Goal: Task Accomplishment & Management: Manage account settings

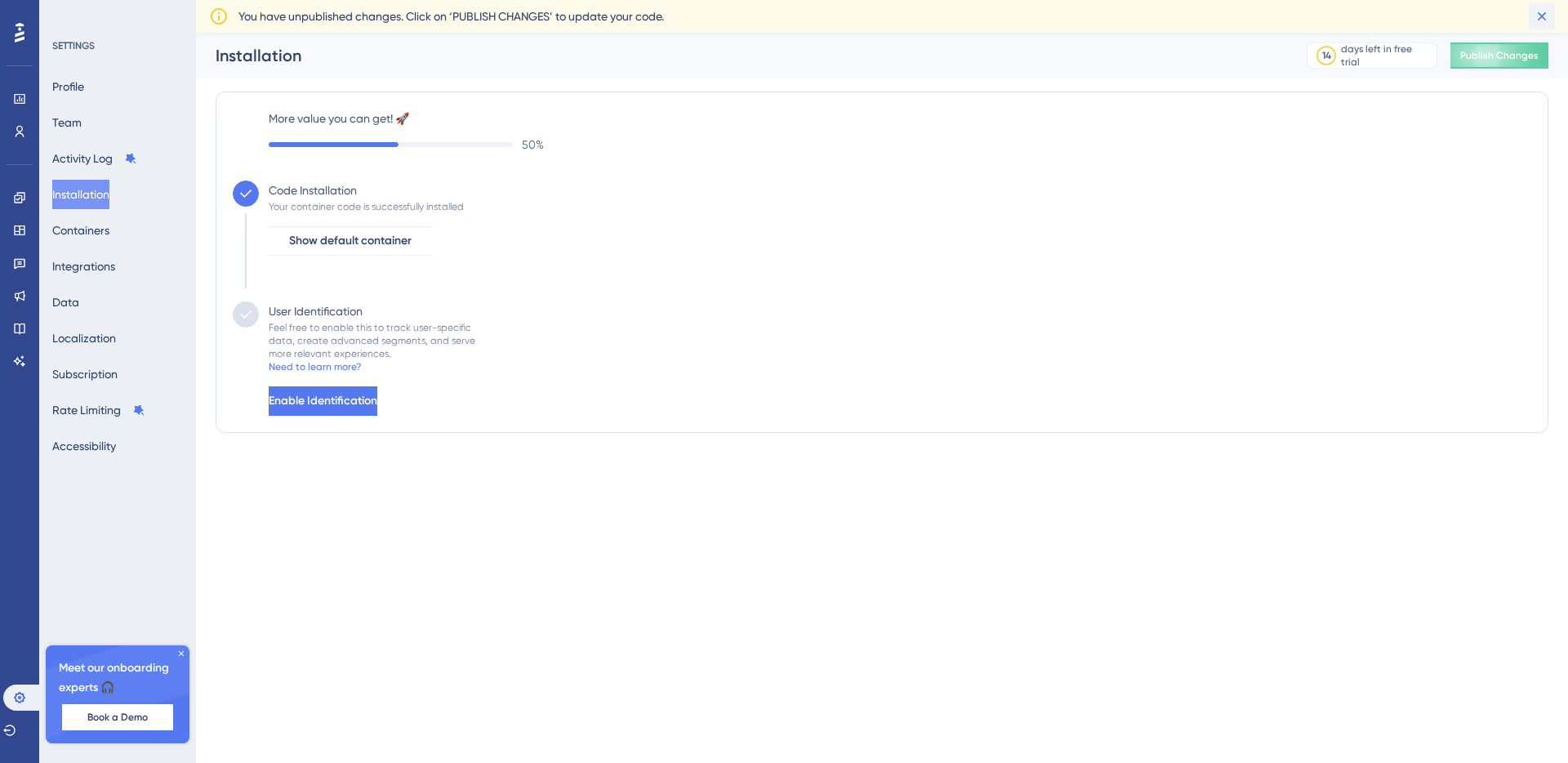
click at [1542, 20] on icon at bounding box center [1541, 16] width 16 height 16
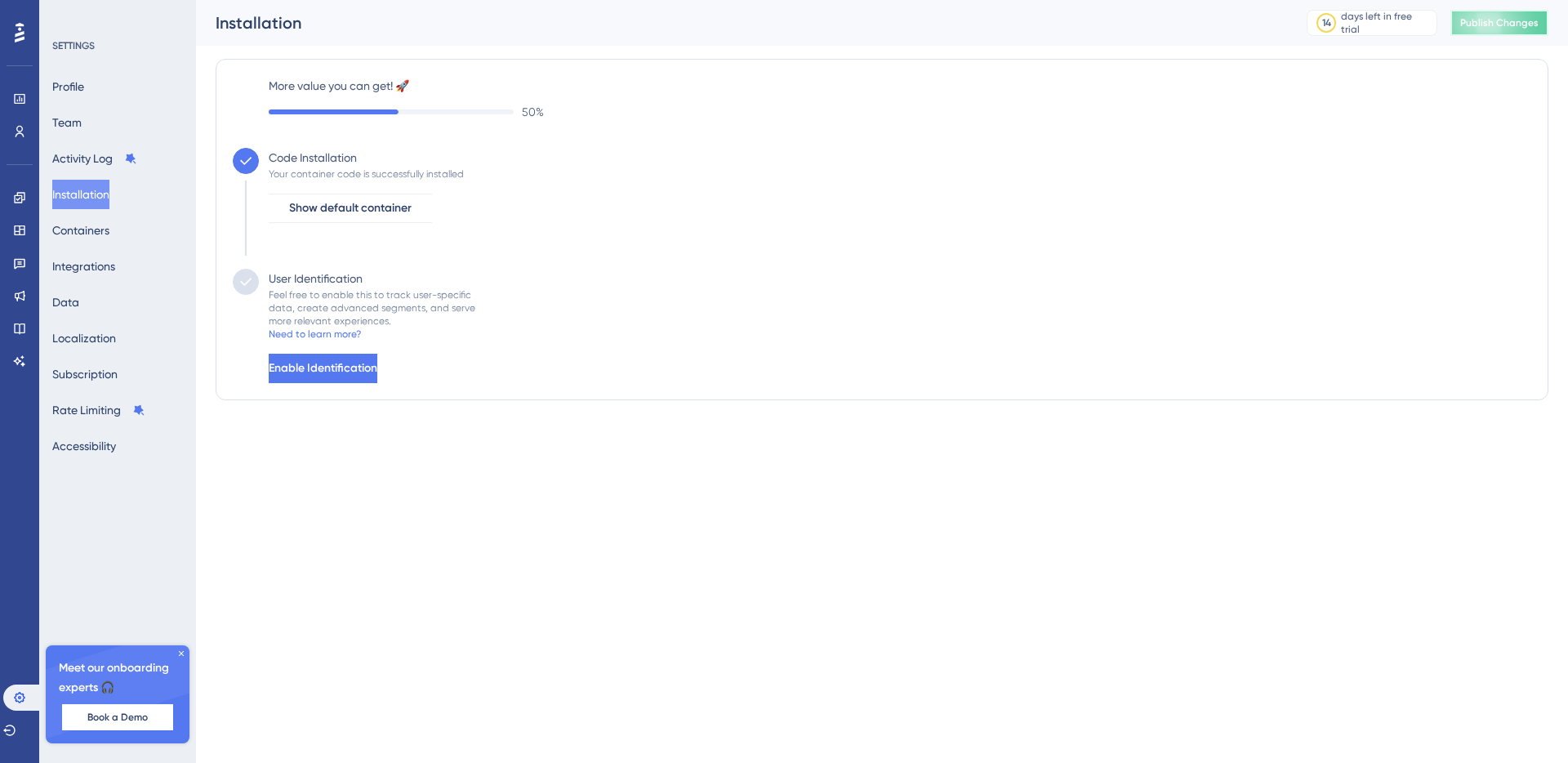
click at [1526, 30] on button "Publish Changes" at bounding box center [1499, 22] width 98 height 26
click at [375, 375] on span "Enable Identification" at bounding box center [325, 368] width 109 height 20
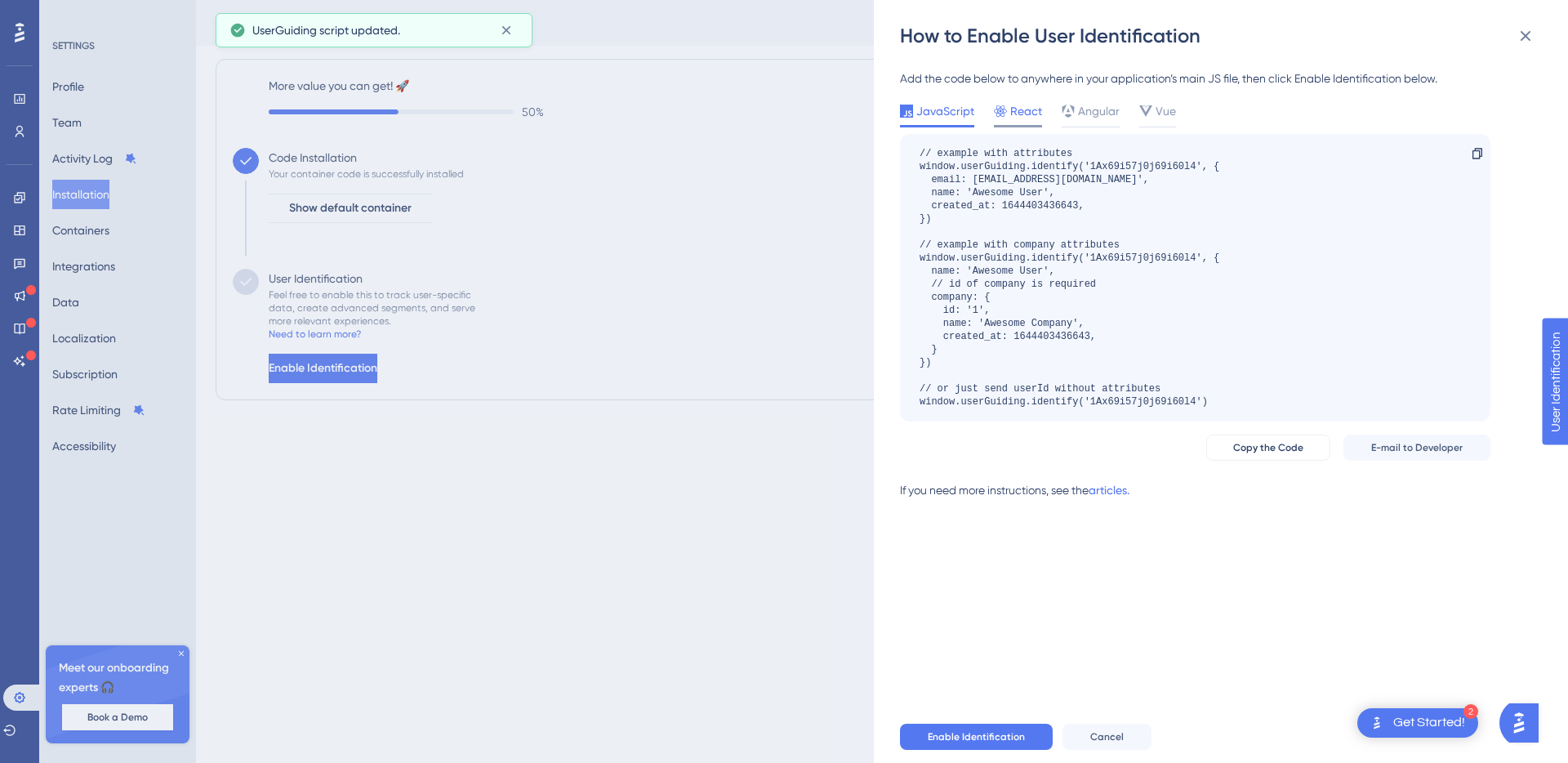
click at [1026, 107] on span "React" at bounding box center [1026, 110] width 32 height 20
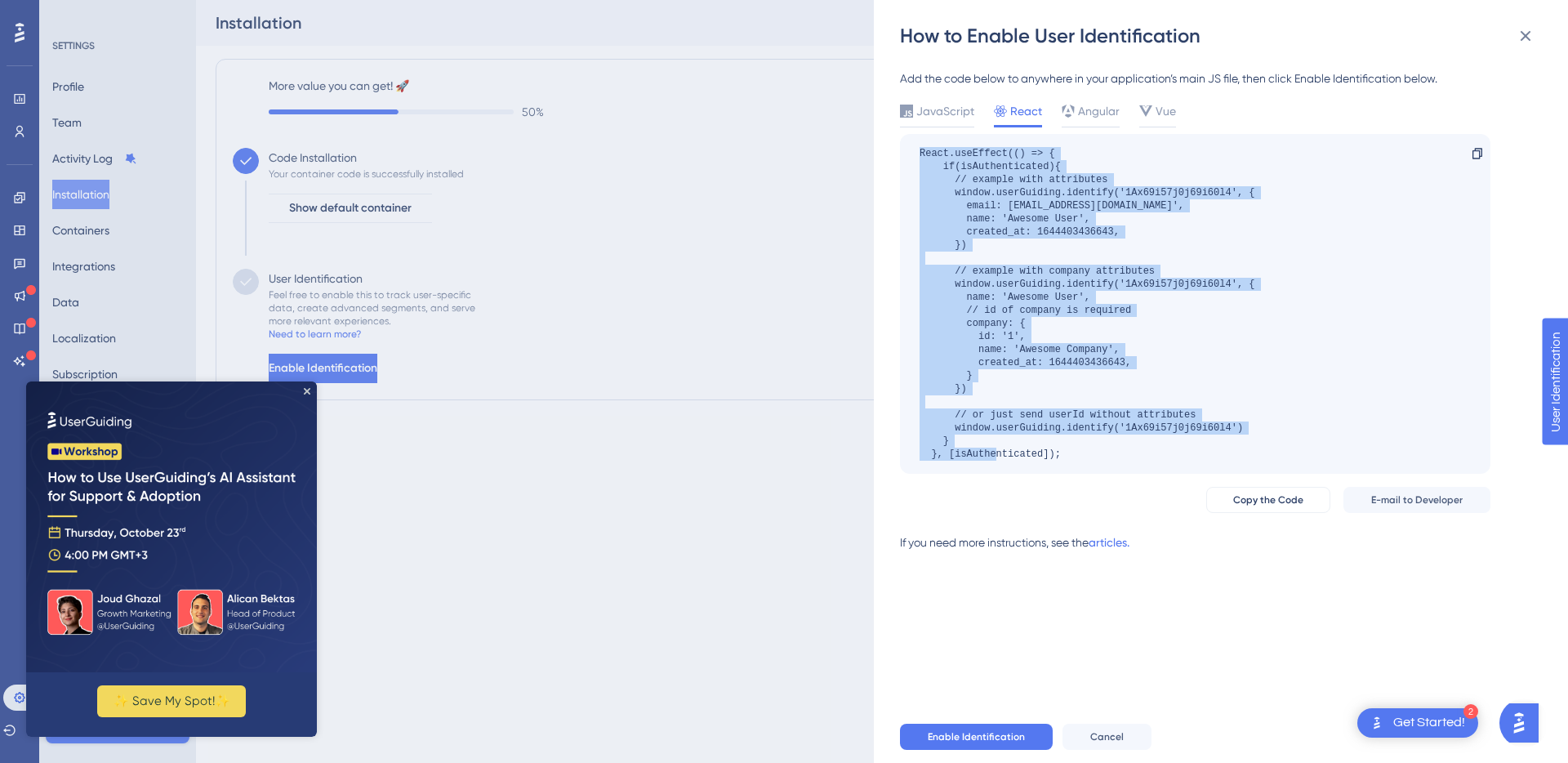
drag, startPoint x: 1070, startPoint y: 482, endPoint x: 936, endPoint y: 153, distance: 355.2
click at [907, 148] on div "React.useEffect(() => { if(isAuthenticated){ // example with attributes window.…" at bounding box center [1195, 303] width 590 height 340
copy div "React.useEffect(() => { if(isAuthenticated){ // example with attributes window.…"
click at [1099, 275] on div "React.useEffect(() => { if(isAuthenticated){ // example with attributes window.…" at bounding box center [1087, 303] width 334 height 314
drag, startPoint x: 1071, startPoint y: 458, endPoint x: 985, endPoint y: 166, distance: 304.4
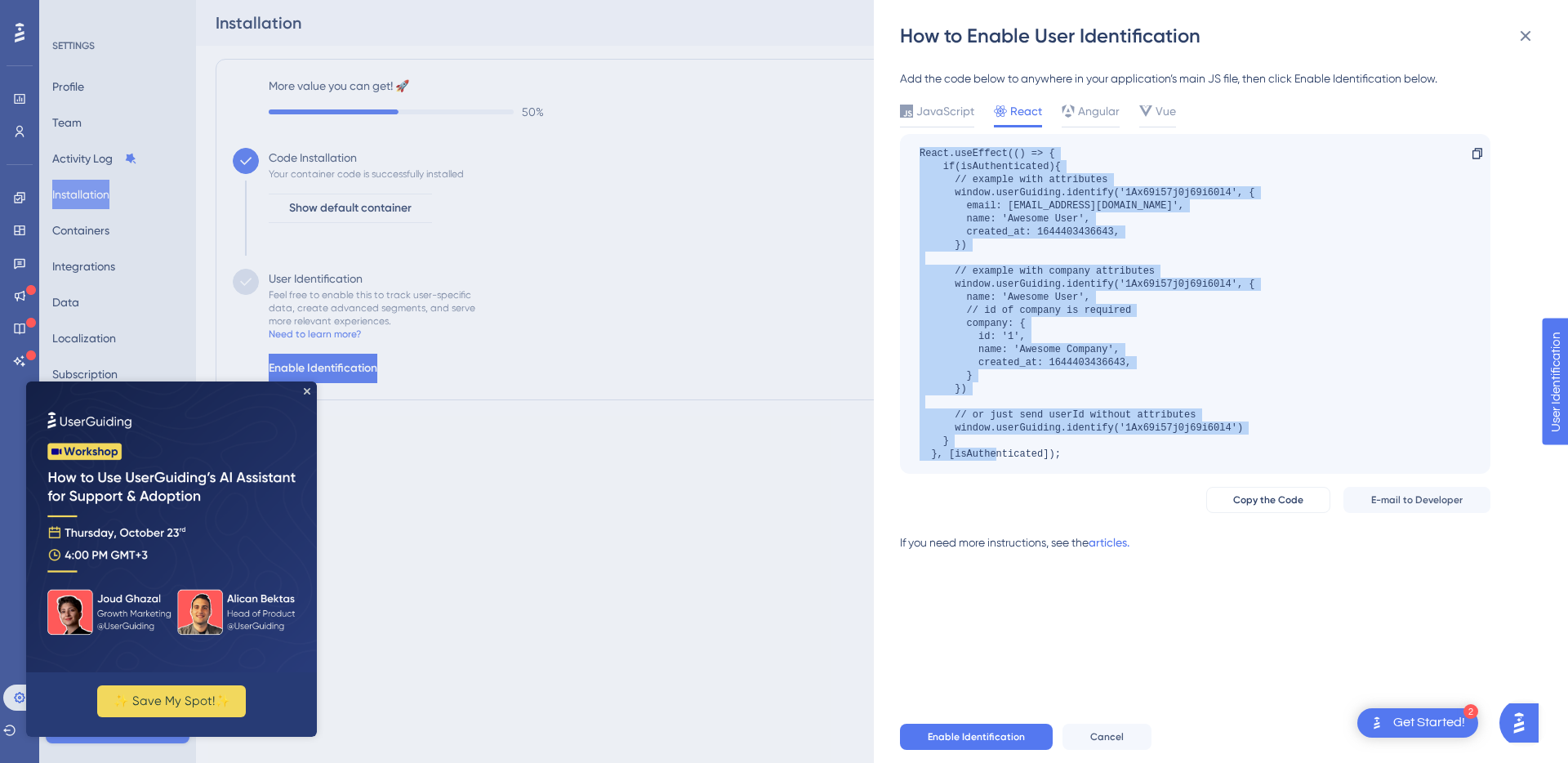
click at [905, 135] on div "React.useEffect(() => { if(isAuthenticated){ // example with attributes window.…" at bounding box center [1195, 303] width 590 height 340
copy div "React.useEffect(() => { if(isAuthenticated){ // example with attributes window.…"
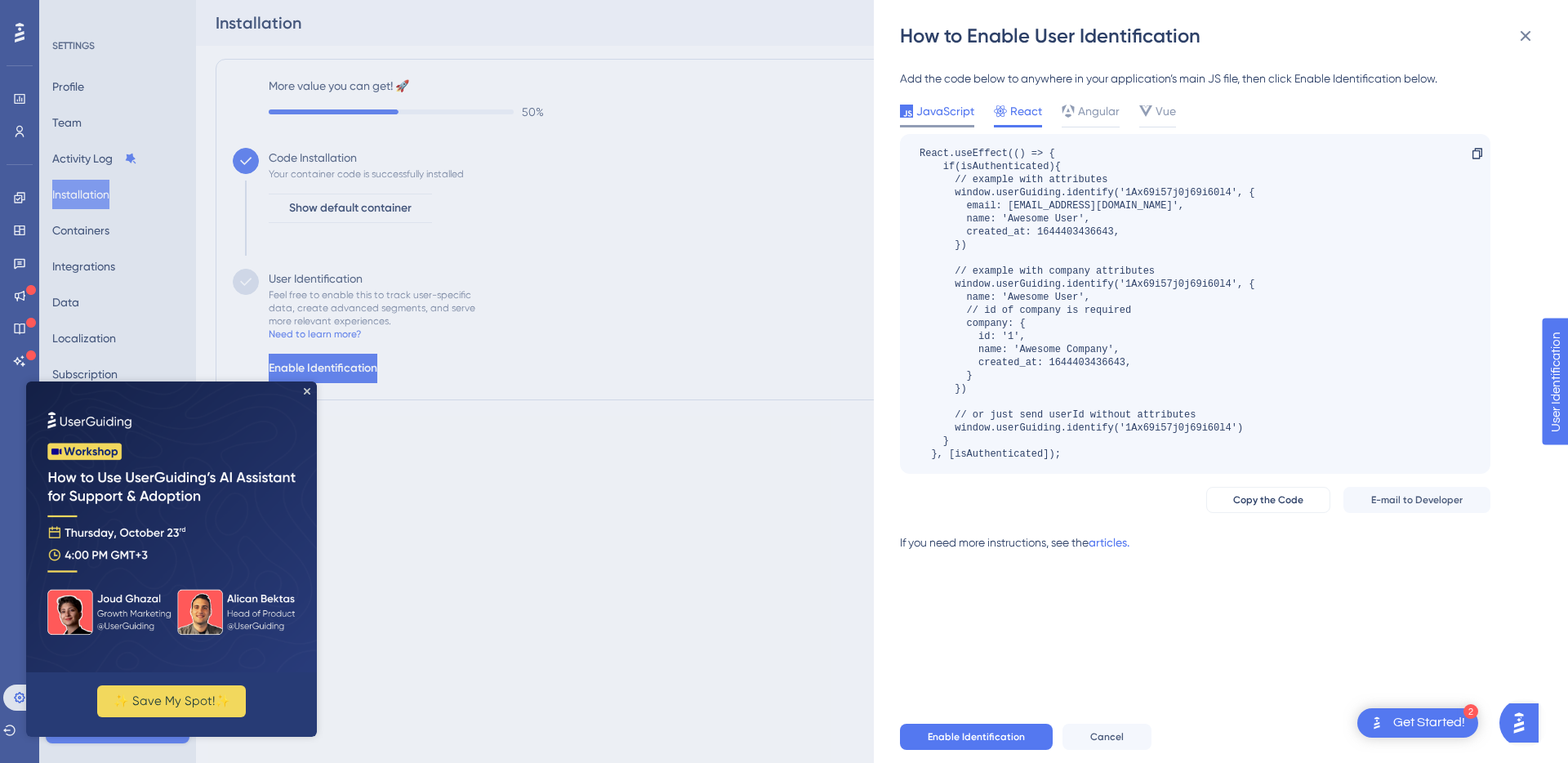
click at [922, 113] on span "JavaScript" at bounding box center [945, 110] width 58 height 20
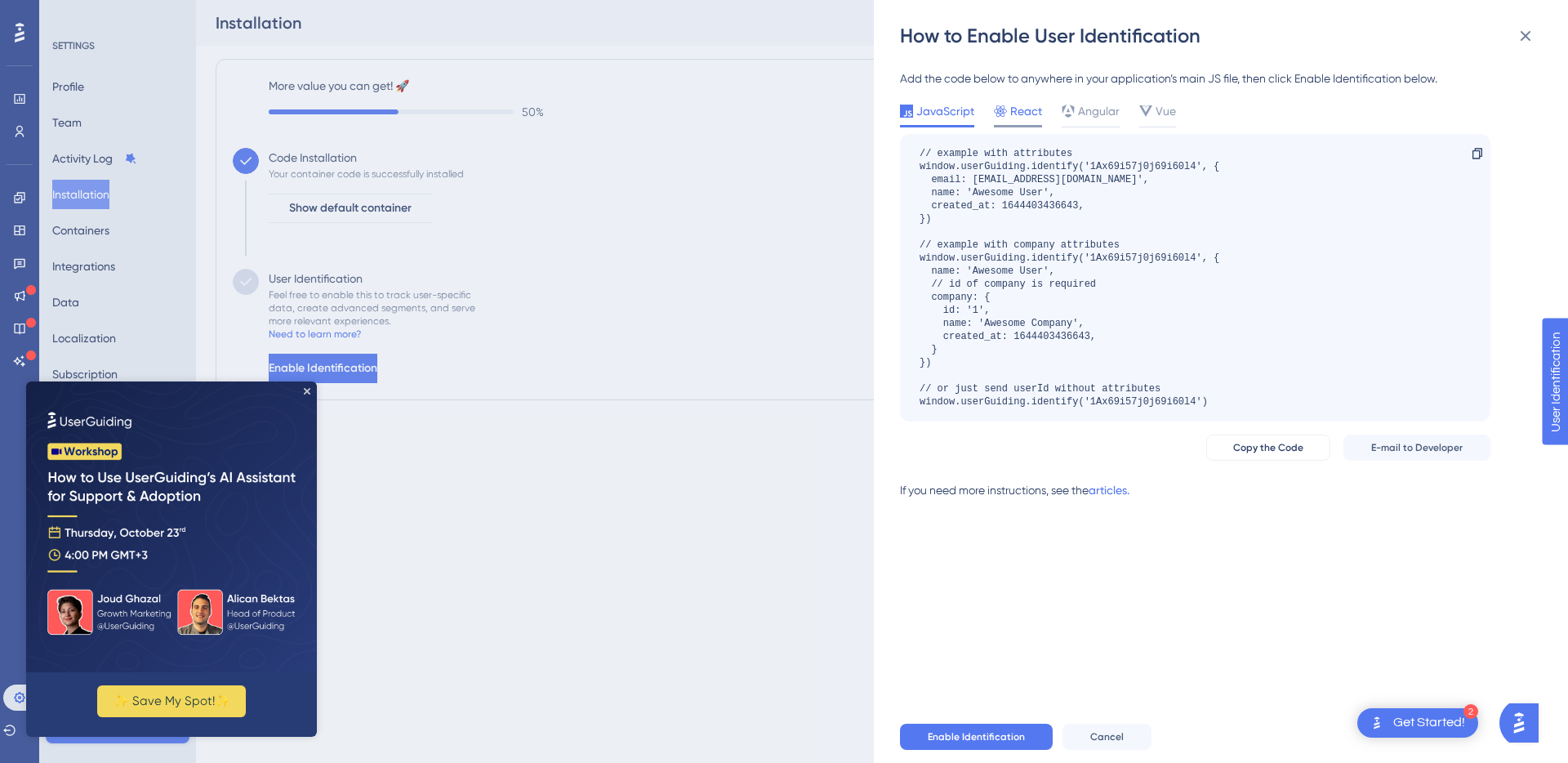
click at [1030, 114] on span "React" at bounding box center [1026, 110] width 32 height 20
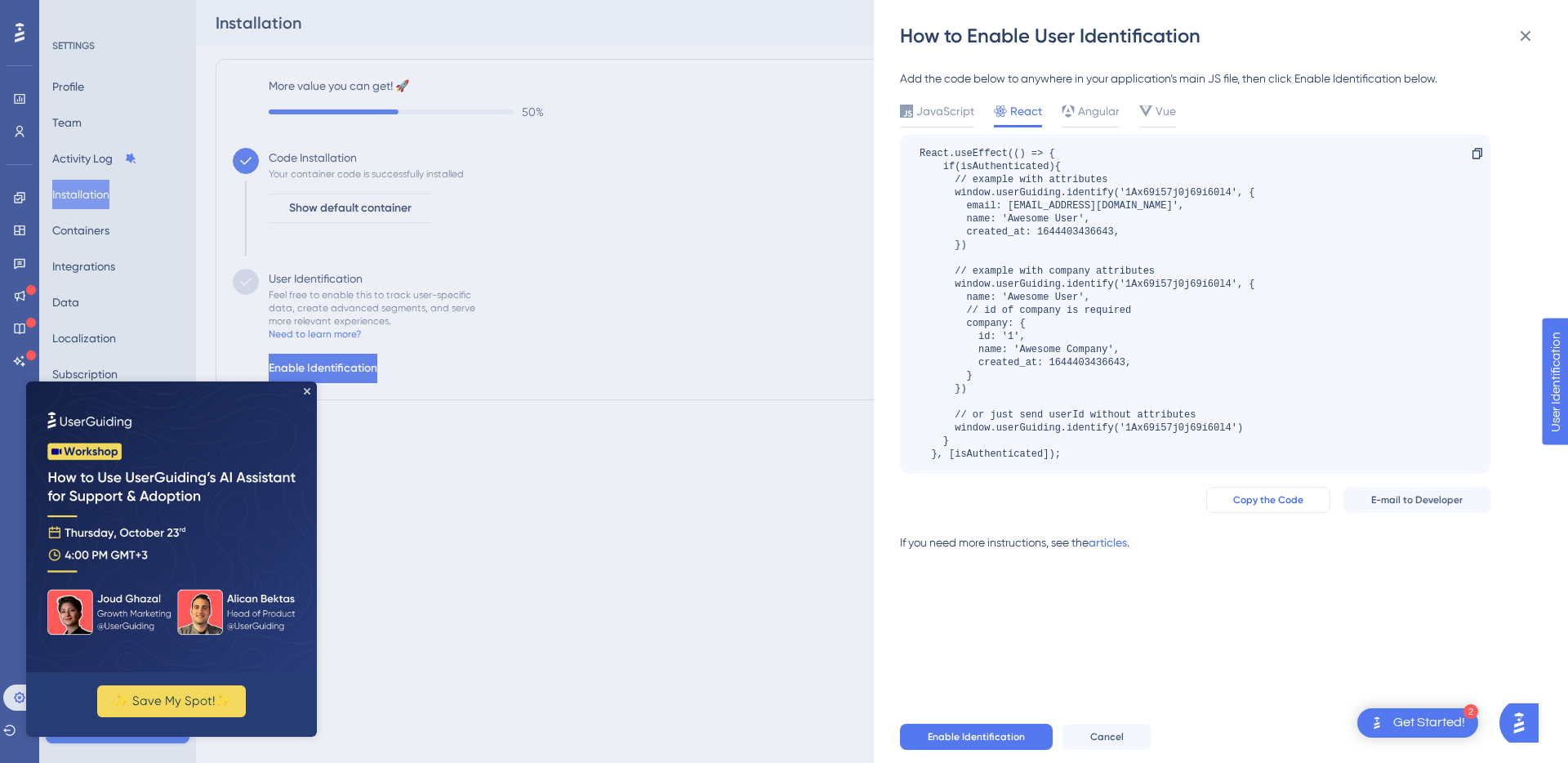
click at [1278, 503] on span "Copy the Code" at bounding box center [1267, 499] width 70 height 13
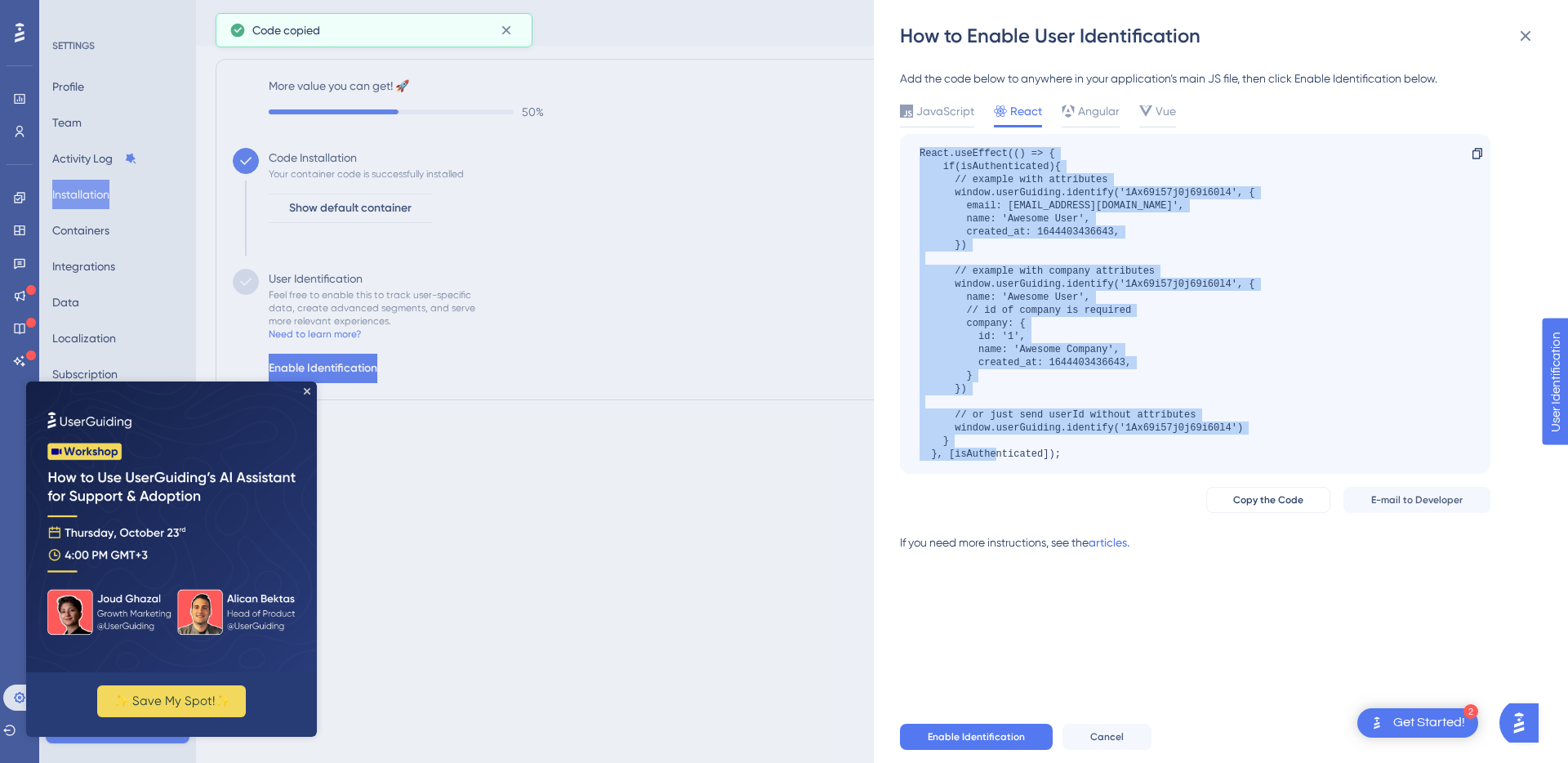
drag, startPoint x: 1055, startPoint y: 456, endPoint x: 1018, endPoint y: 172, distance: 286.4
click at [910, 156] on div "React.useEffect(() => { if(isAuthenticated){ // example with attributes window.…" at bounding box center [1195, 303] width 590 height 340
copy div "React.useEffect(() => { if(isAuthenticated){ // example with attributes window.…"
click at [1520, 37] on icon at bounding box center [1525, 35] width 20 height 20
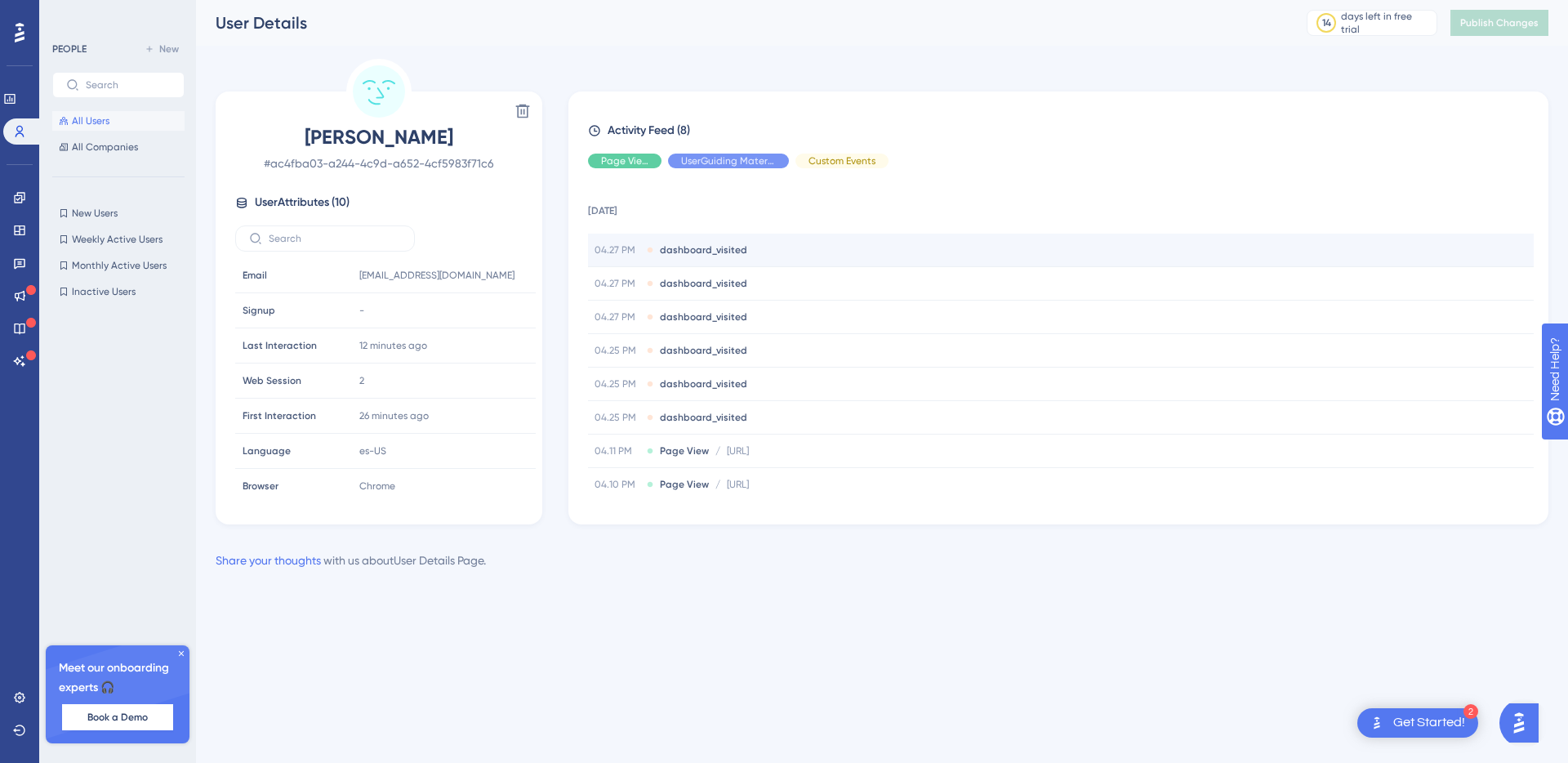
click at [910, 235] on div "04.27 PM dashboard_visited" at bounding box center [1060, 250] width 946 height 33
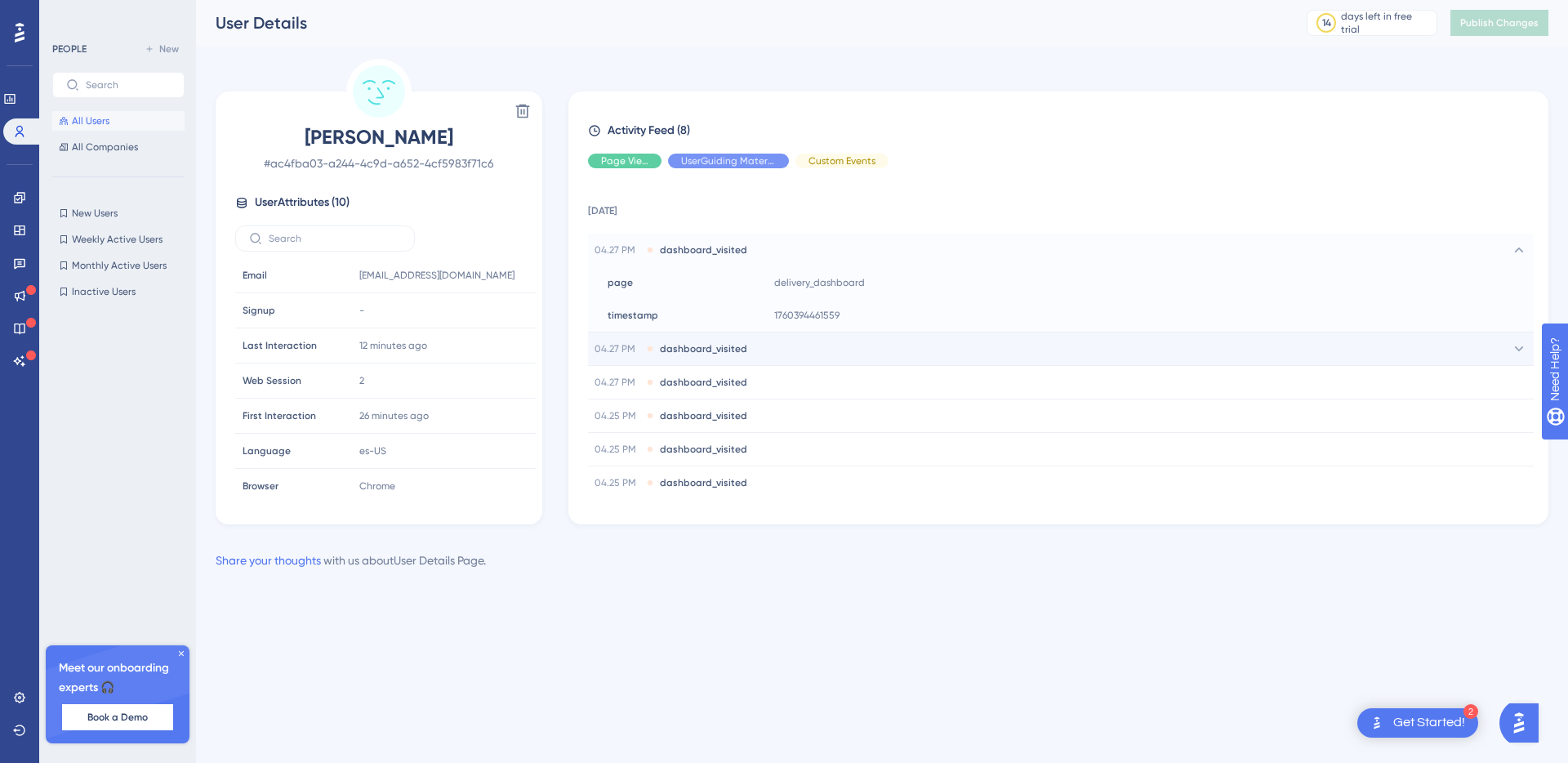
click at [718, 351] on span "dashboard_visited" at bounding box center [703, 348] width 87 height 13
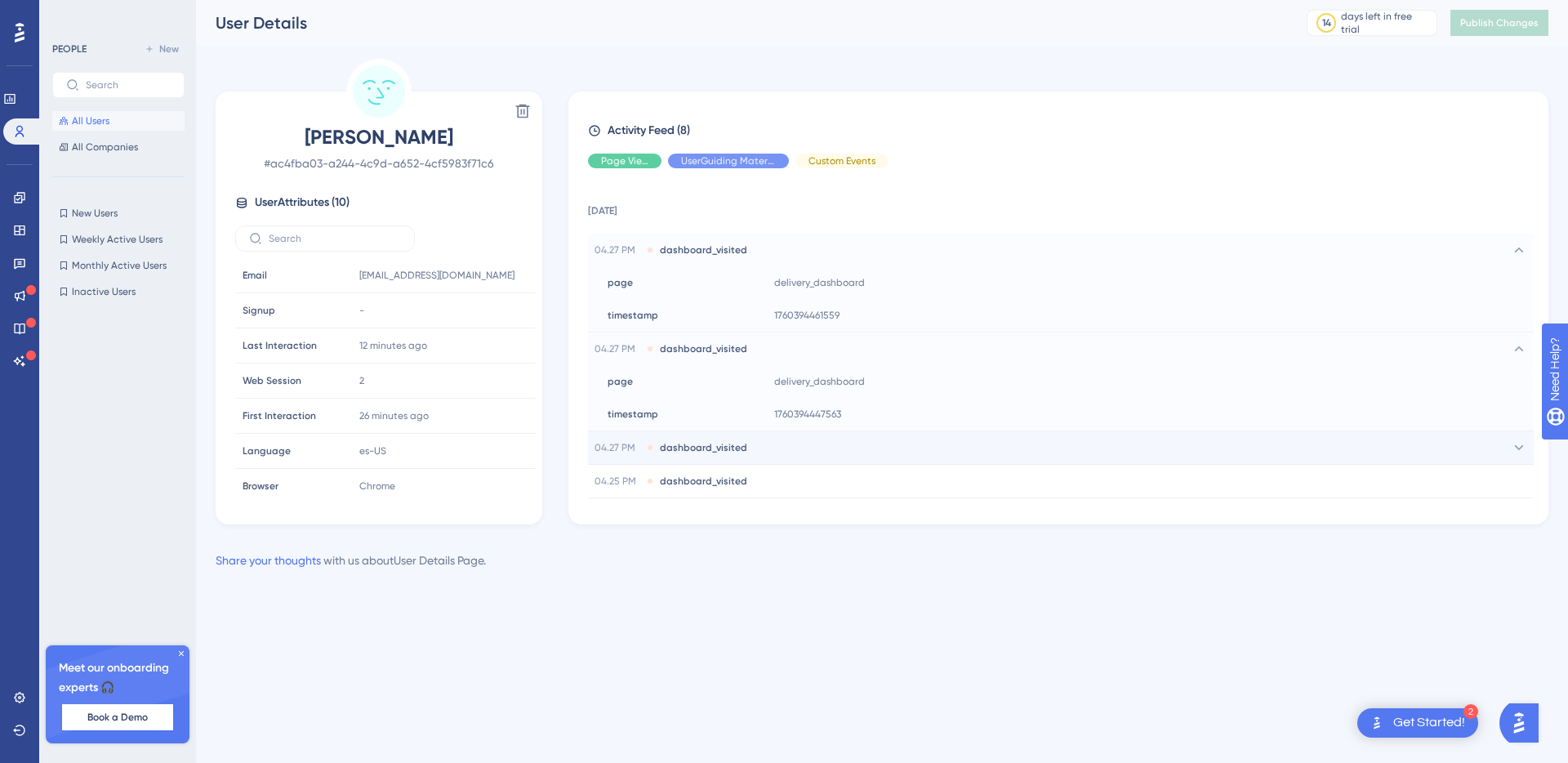
click at [701, 441] on span "dashboard_visited" at bounding box center [703, 447] width 87 height 13
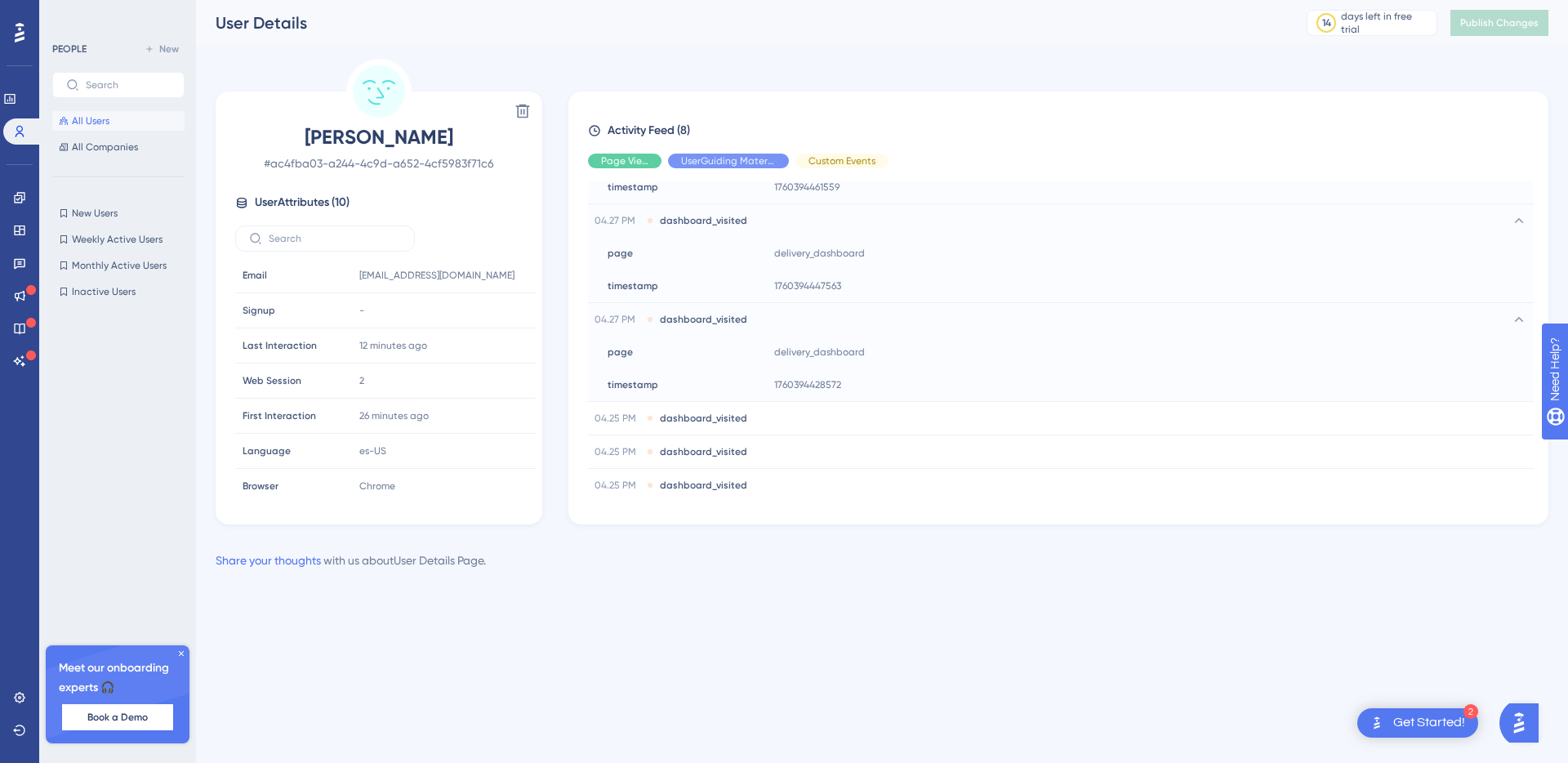
scroll to position [239, 0]
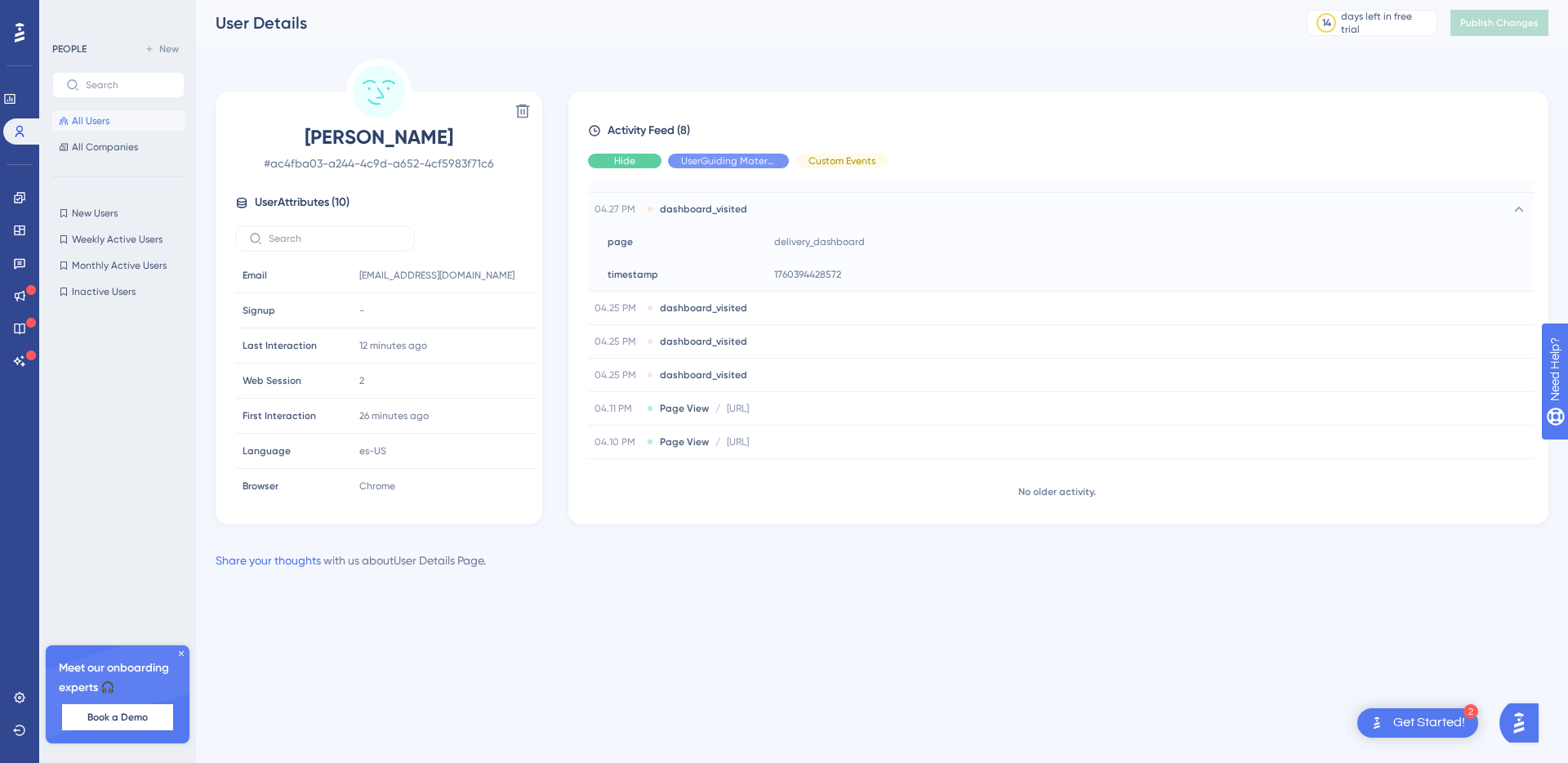
click at [646, 153] on div "Hide" at bounding box center [624, 160] width 73 height 15
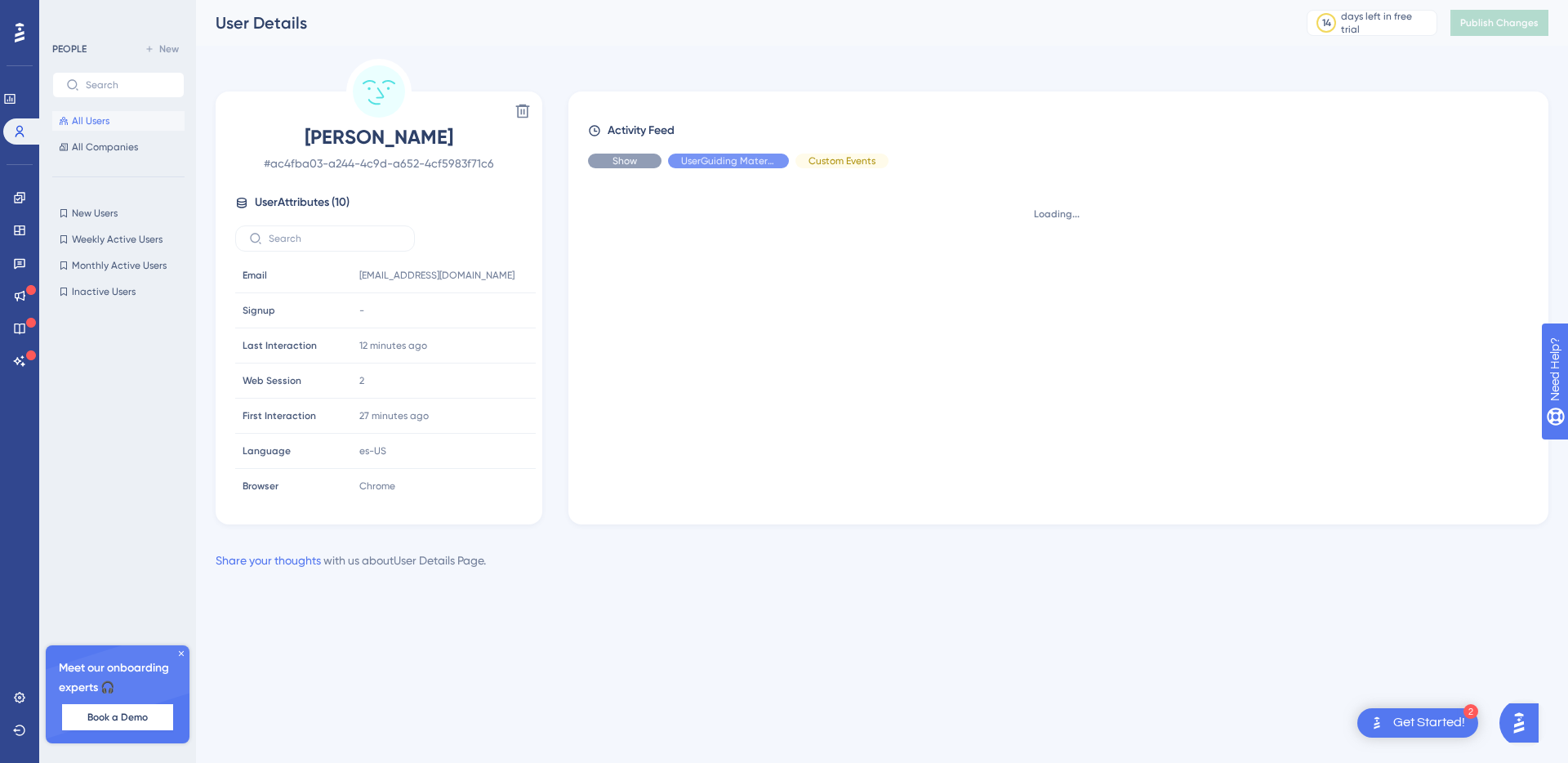
click at [645, 157] on div "Show" at bounding box center [624, 160] width 73 height 15
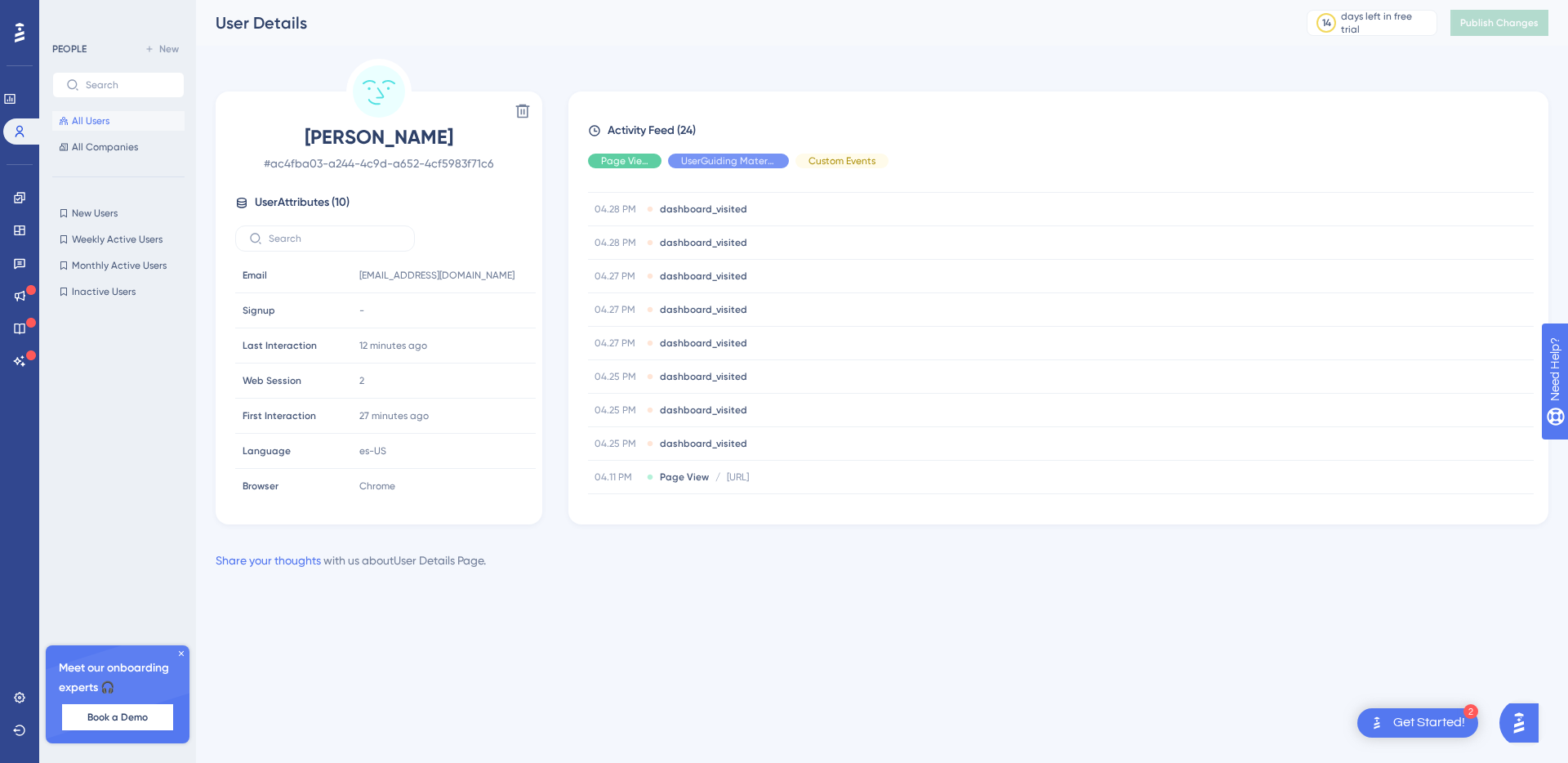
scroll to position [579, 0]
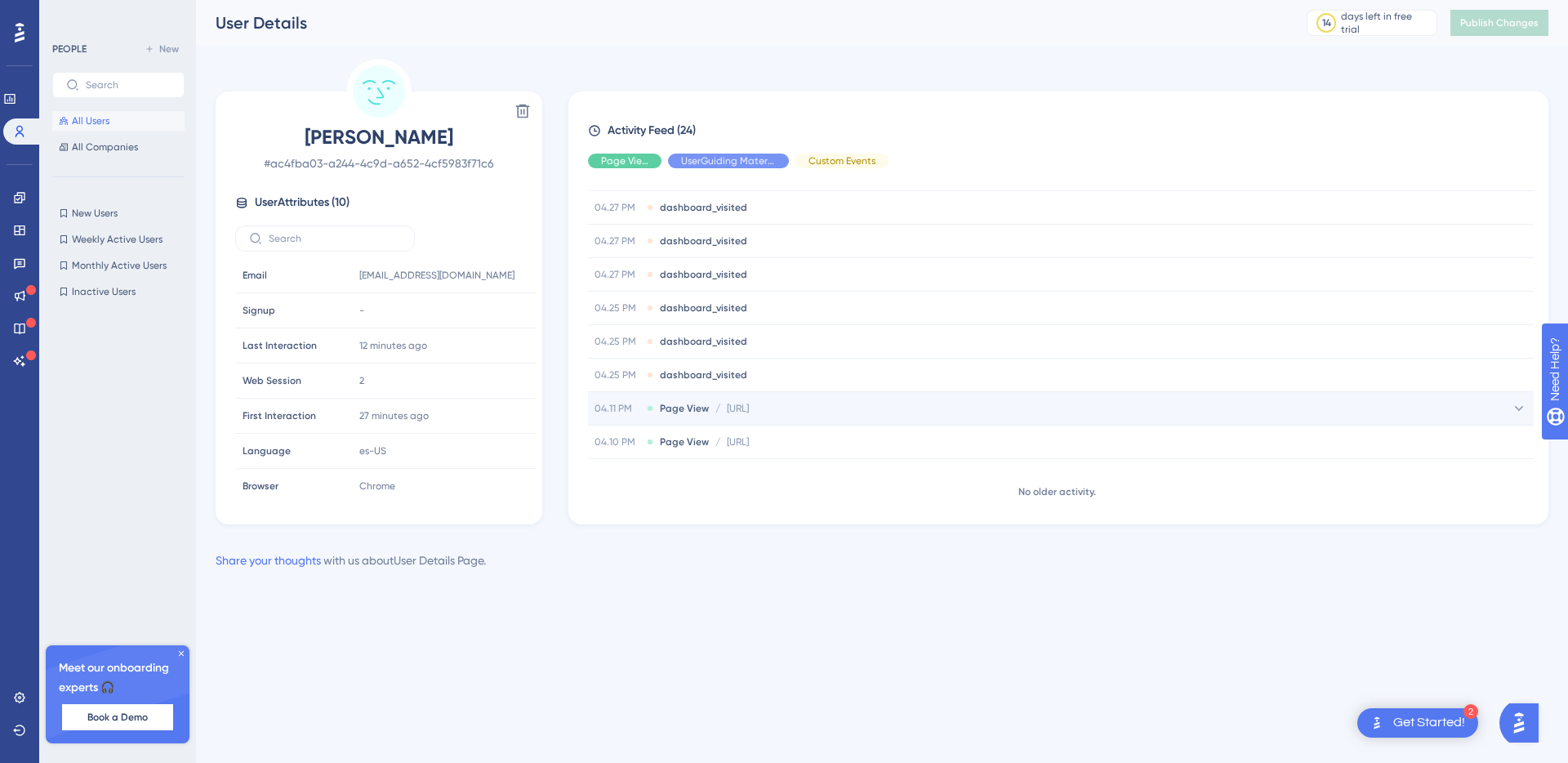
click at [832, 418] on div "04.11 PM Page View / http://localhost:3000/profile http://localhost:3000/profile" at bounding box center [1060, 409] width 946 height 33
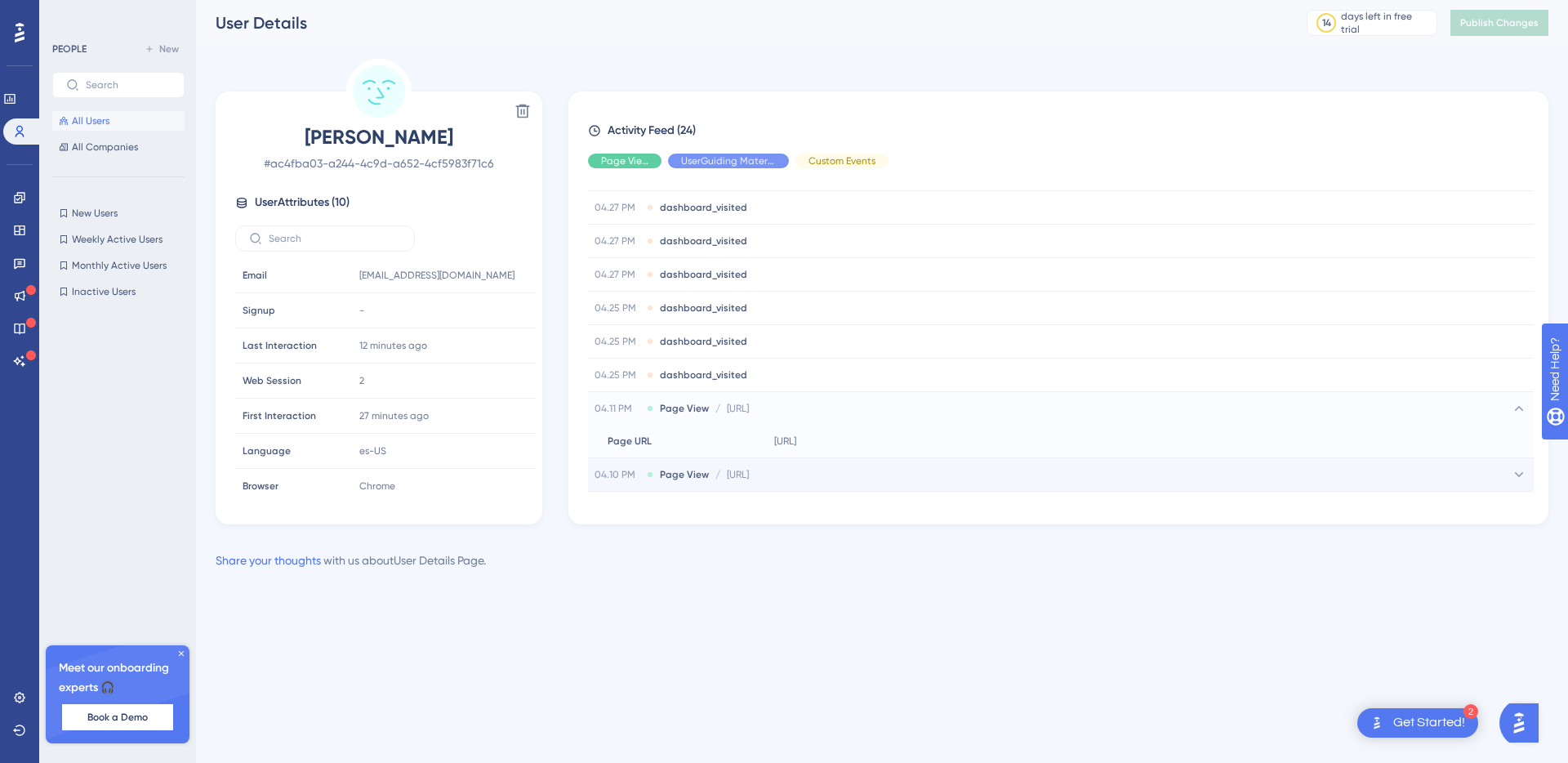
click at [735, 472] on span "[URL]" at bounding box center [738, 474] width 22 height 13
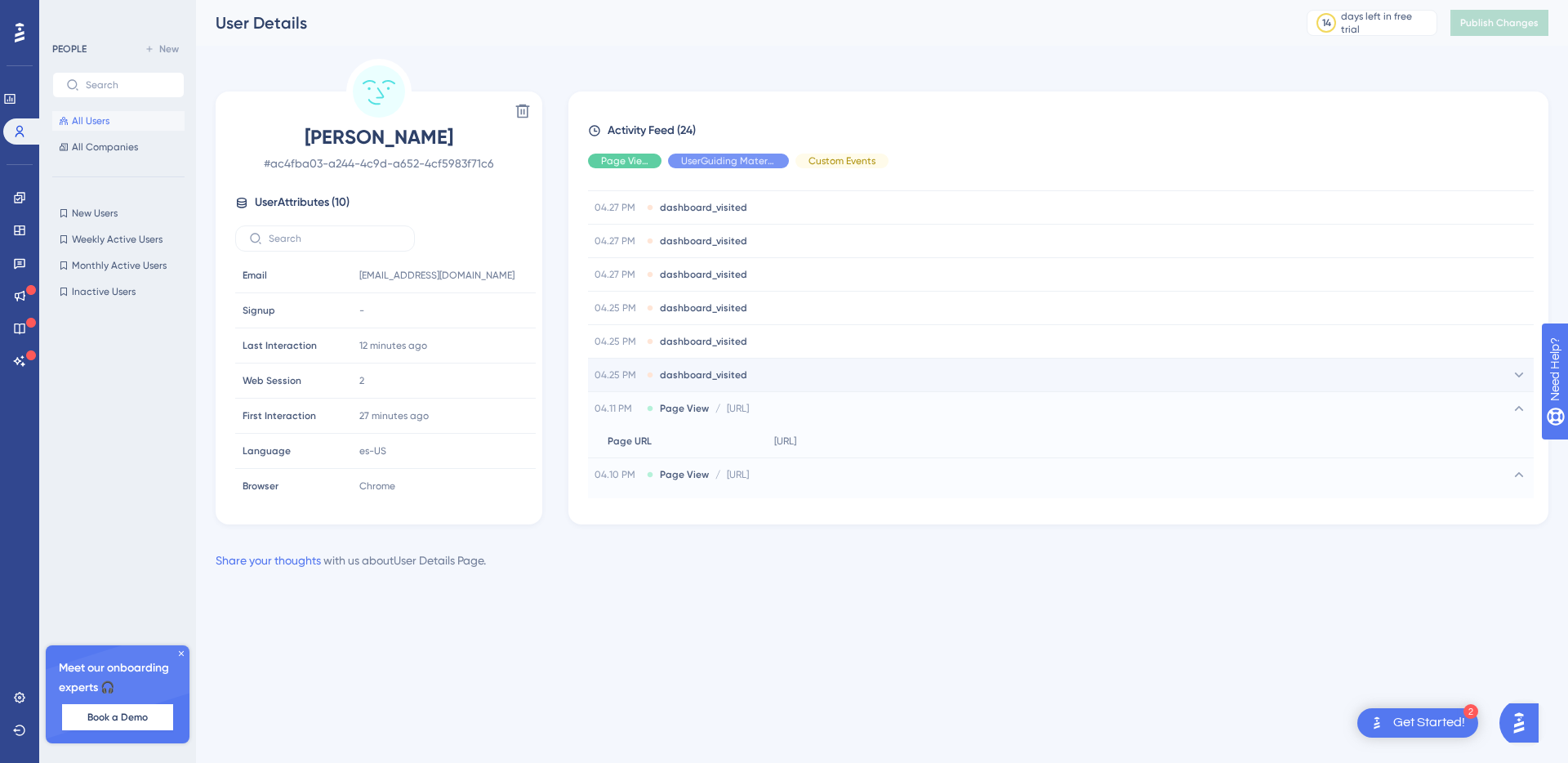
click at [764, 366] on div "04.25 PM dashboard_visited" at bounding box center [1060, 375] width 946 height 33
drag, startPoint x: 1535, startPoint y: 411, endPoint x: 1545, endPoint y: 471, distance: 60.8
click at [1545, 471] on div "Activity Feed (24) Page View UserGuiding Material Custom Events 13 October 2025…" at bounding box center [1058, 308] width 980 height 433
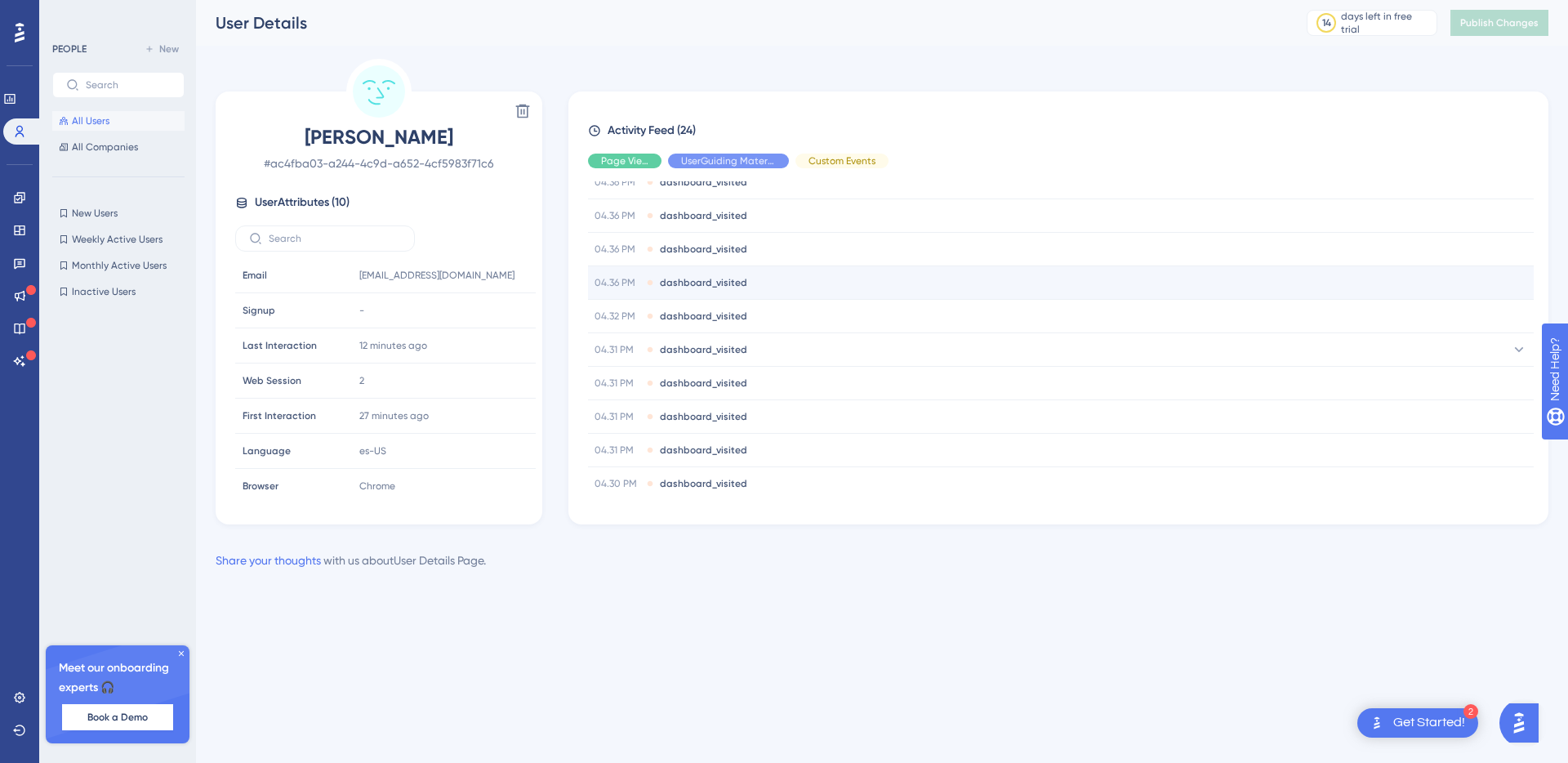
scroll to position [0, 0]
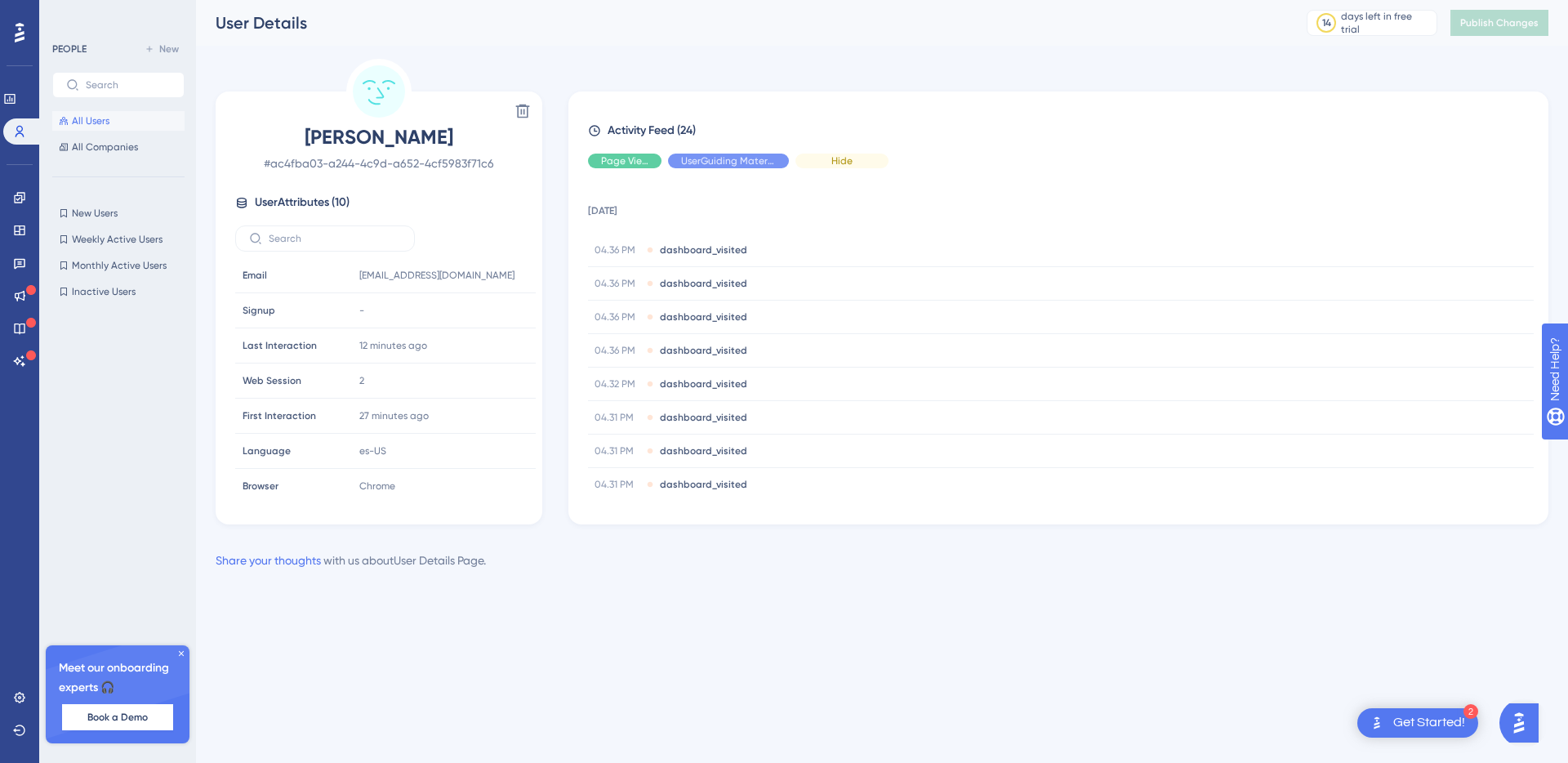
click at [816, 158] on div "Hide" at bounding box center [842, 160] width 93 height 15
click at [817, 158] on div "Show" at bounding box center [842, 160] width 93 height 15
click at [615, 157] on span "Hide" at bounding box center [624, 160] width 22 height 13
click at [631, 162] on span "Show" at bounding box center [624, 160] width 24 height 13
click at [728, 159] on span "Hide" at bounding box center [728, 160] width 22 height 13
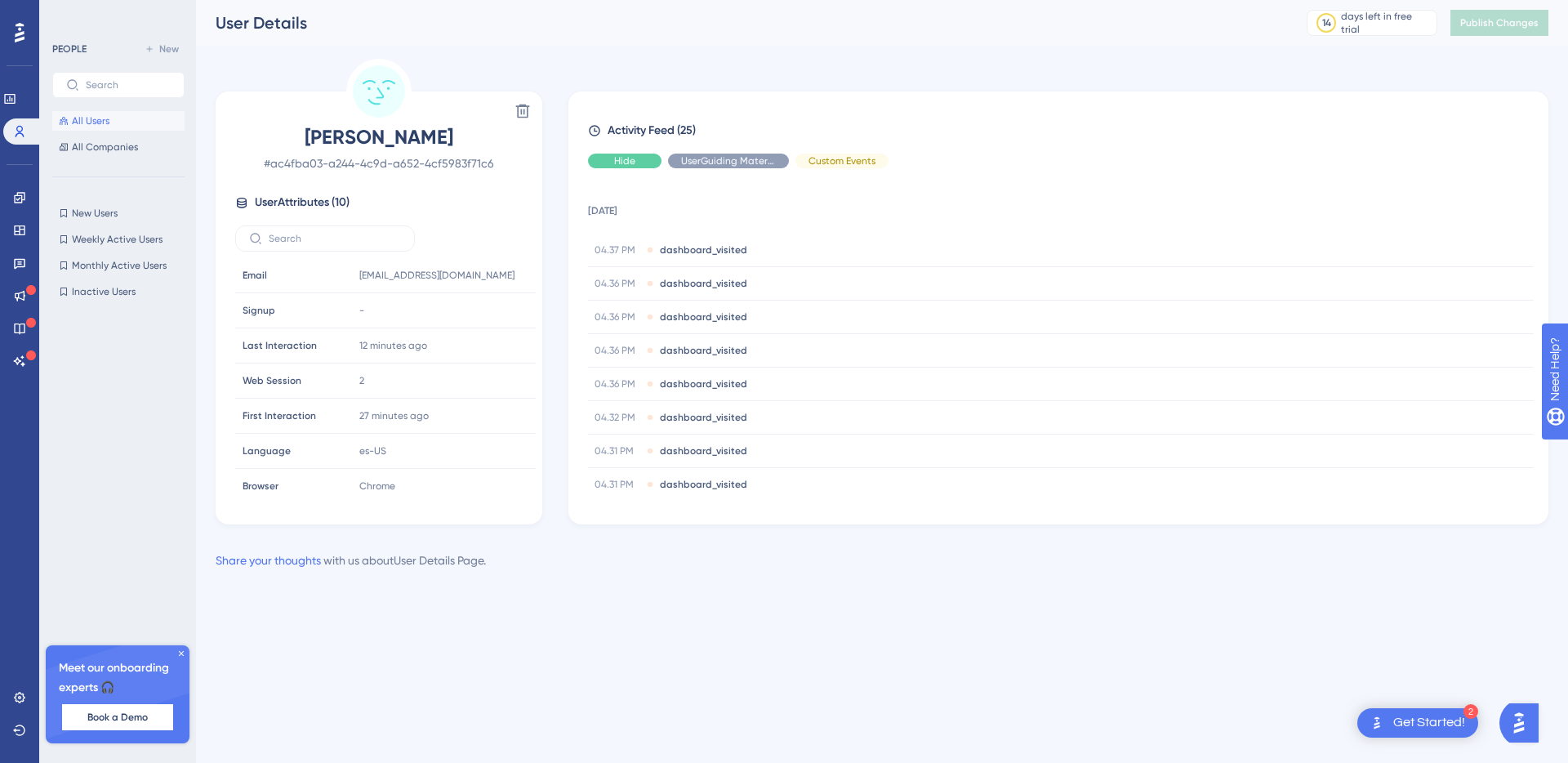
click at [612, 163] on div "Hide" at bounding box center [624, 160] width 73 height 15
click at [832, 162] on span "Hide" at bounding box center [841, 160] width 22 height 13
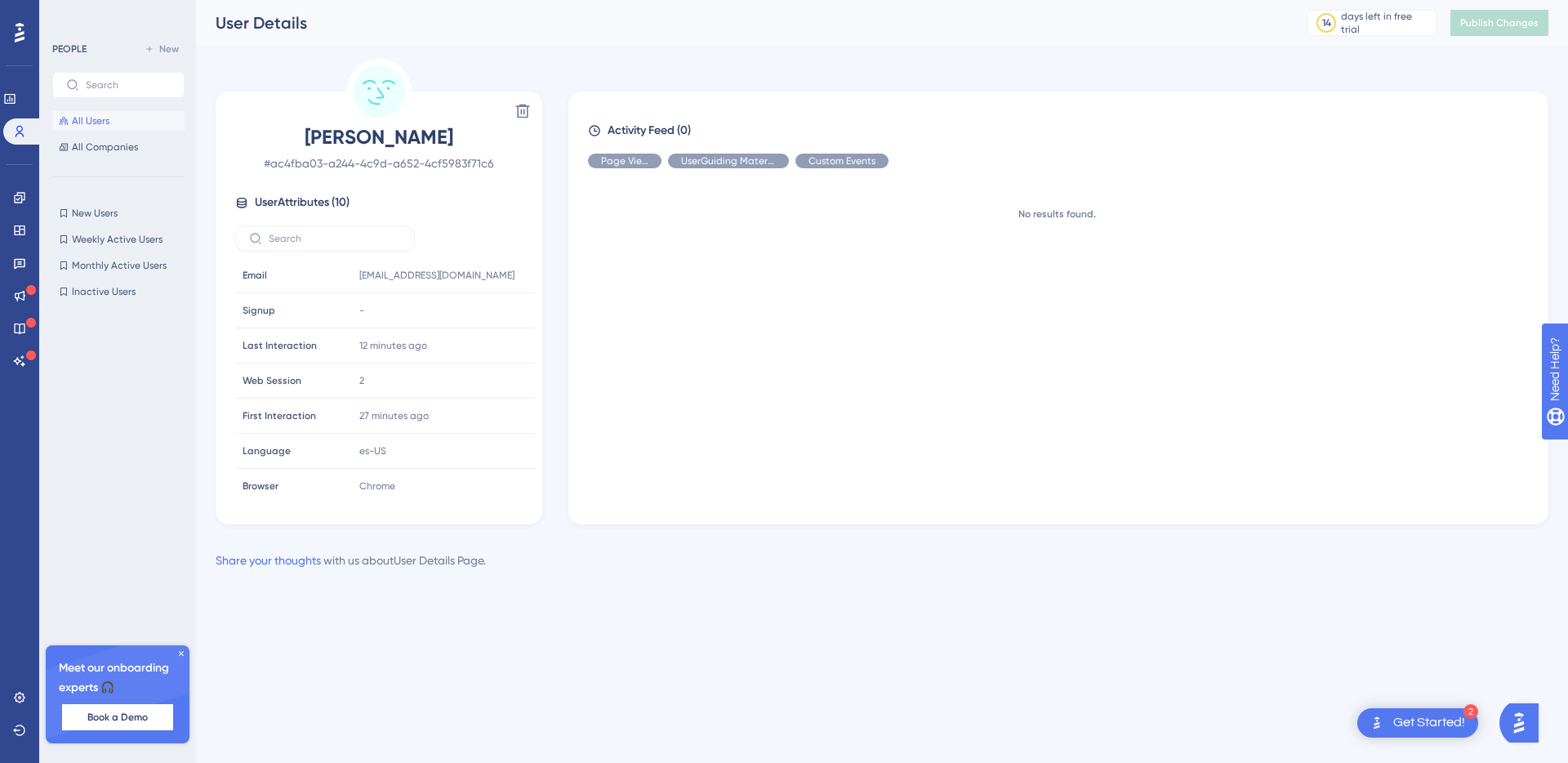
click at [703, 153] on div "Activity Feed (0) Page View UserGuiding Material Custom Events No results found." at bounding box center [1058, 310] width 940 height 378
click at [865, 161] on div "Show" at bounding box center [842, 160] width 93 height 15
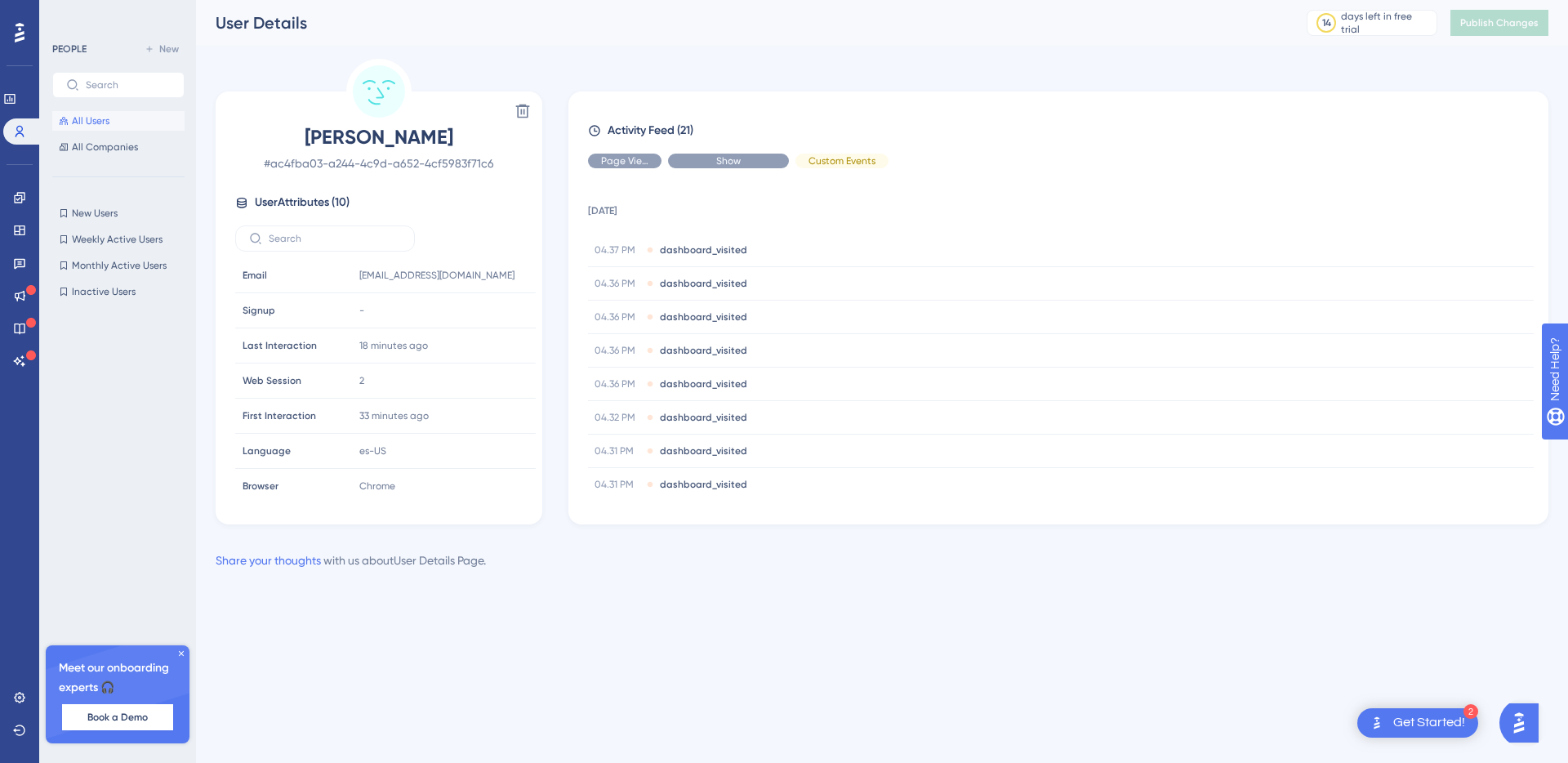
click at [761, 162] on div "Show" at bounding box center [728, 160] width 121 height 15
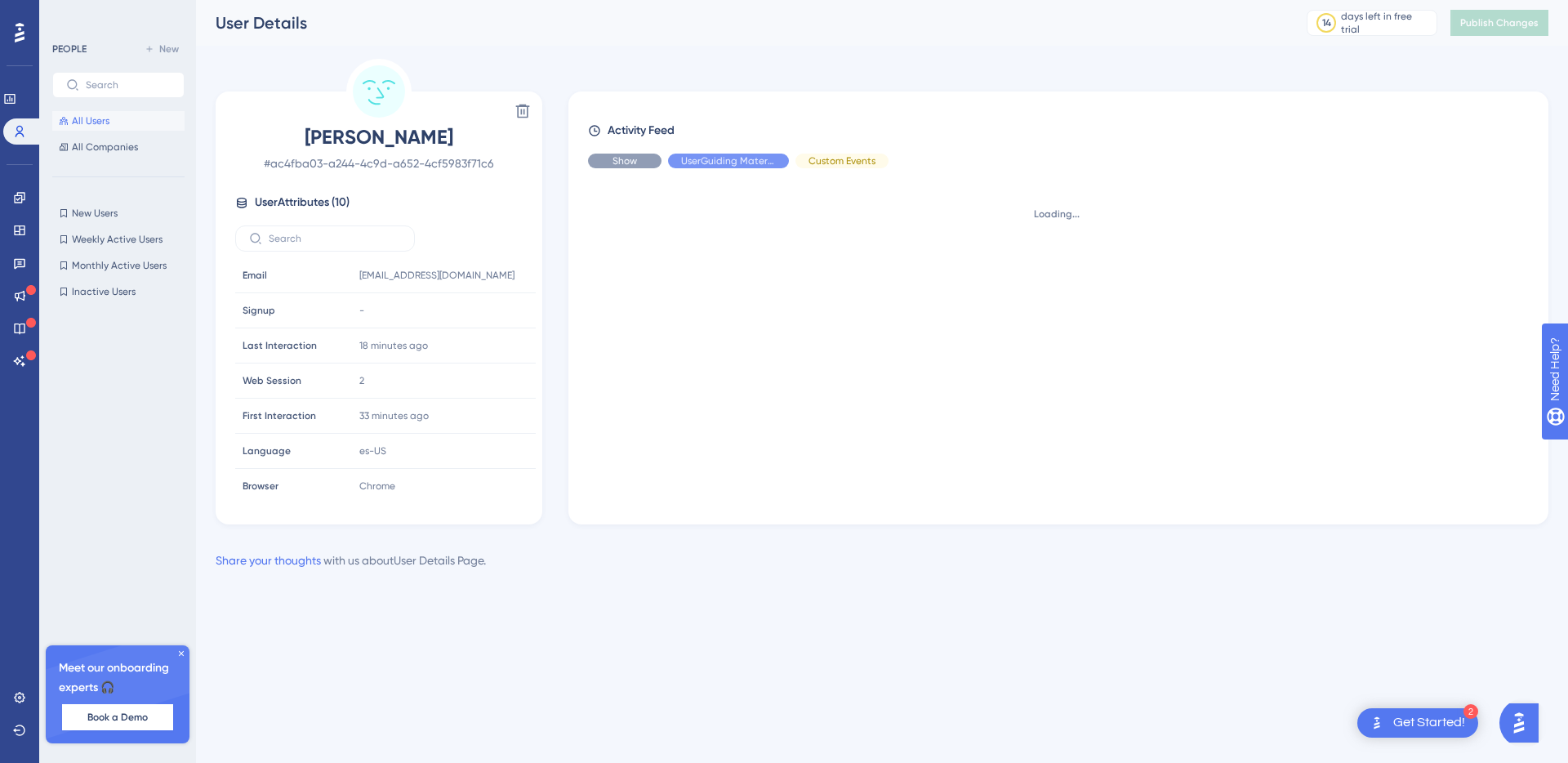
click at [624, 165] on span "Show" at bounding box center [624, 160] width 24 height 13
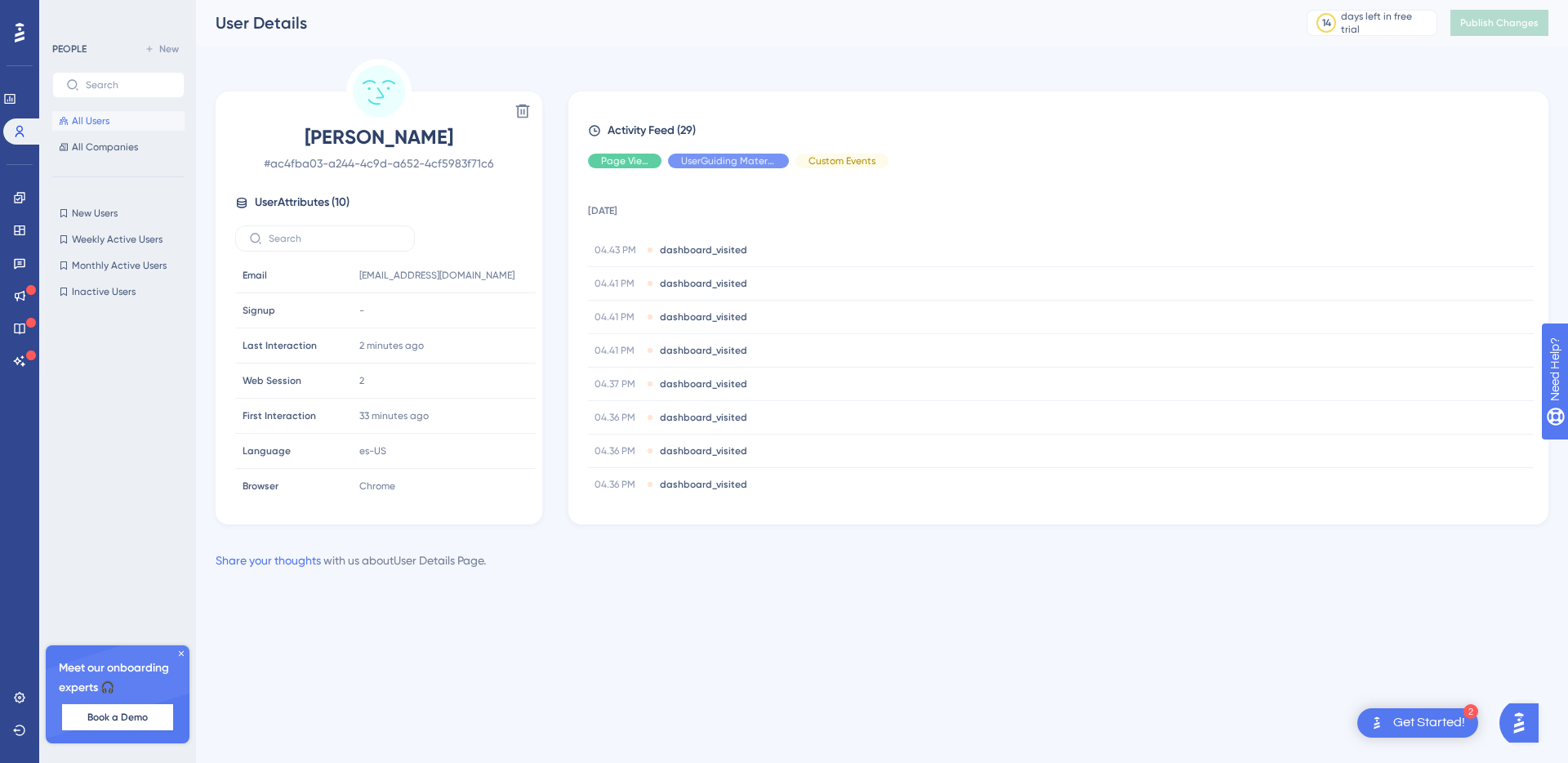
click at [922, 622] on html "2 Get Started! Performance Users Engagement Widgets Feedback Product Updates Kn…" at bounding box center [784, 311] width 1568 height 622
click at [719, 246] on span "dashboard_visited" at bounding box center [703, 249] width 87 height 13
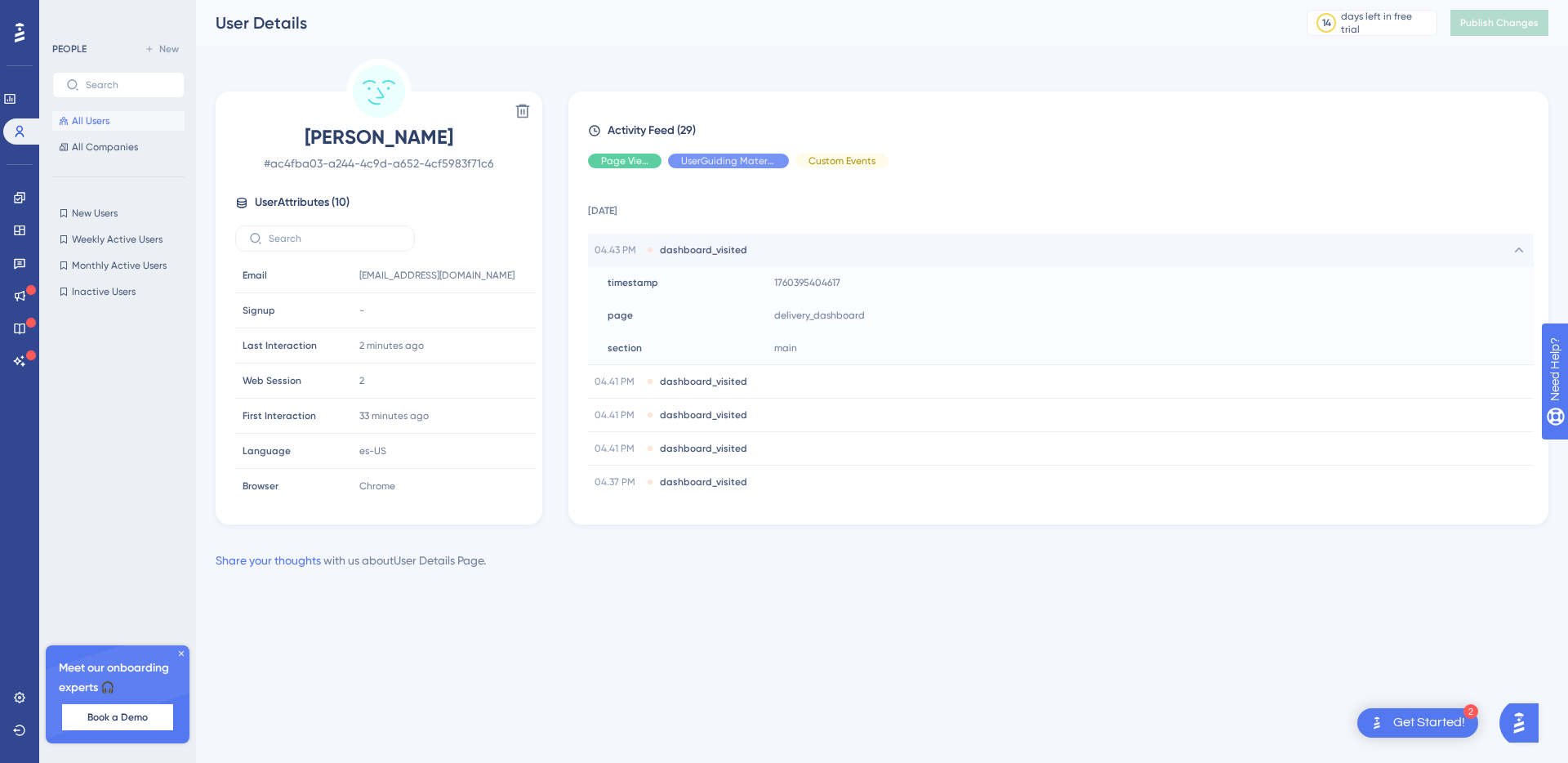
click at [718, 244] on span "dashboard_visited" at bounding box center [703, 249] width 87 height 13
click at [749, 255] on span "http://localhost:3000/profile/delivery/booking" at bounding box center [738, 249] width 22 height 13
click at [728, 315] on span "booking_page_visited" at bounding box center [710, 316] width 103 height 13
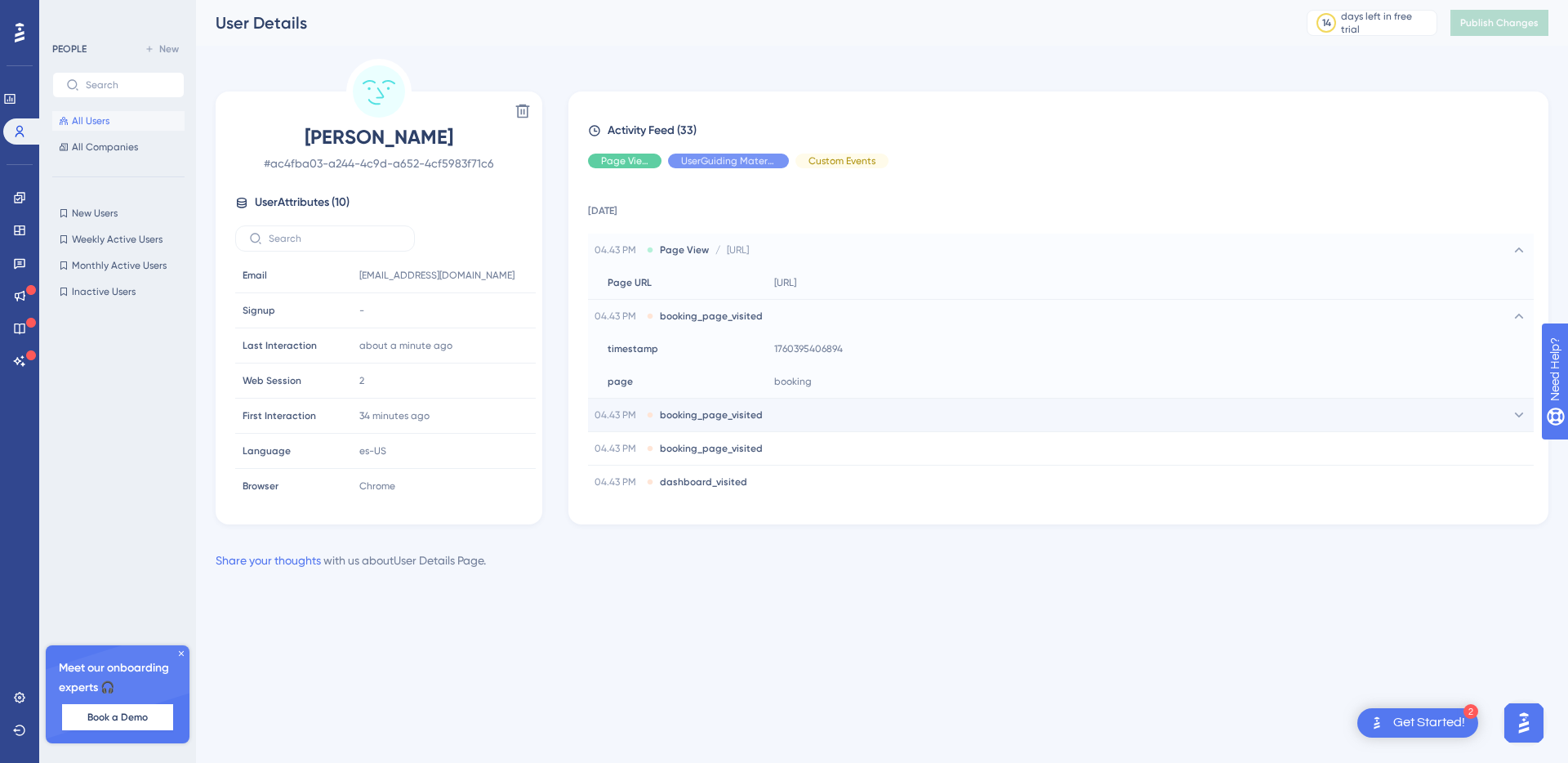
click at [728, 410] on span "booking_page_visited" at bounding box center [710, 415] width 103 height 13
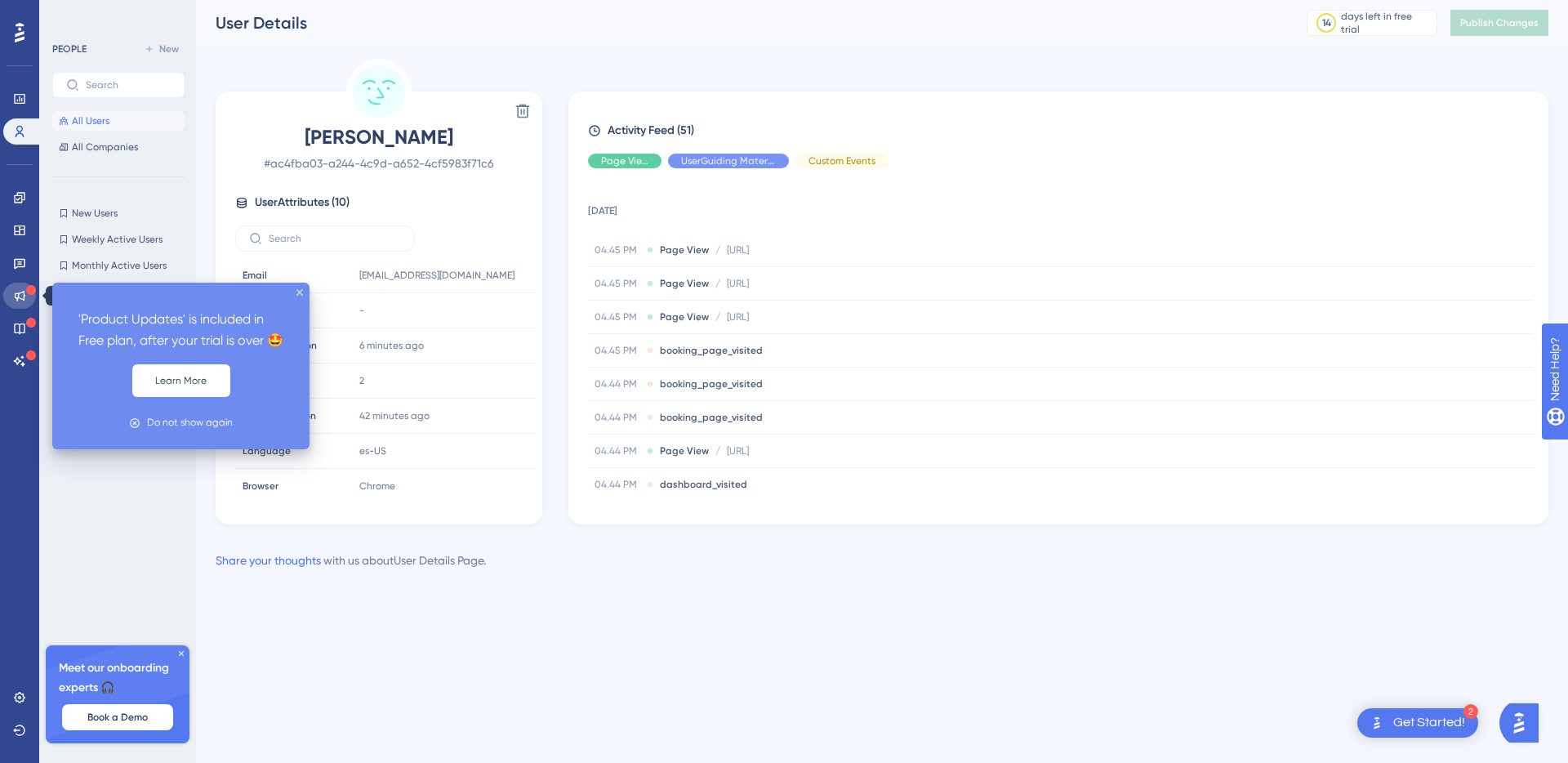
click at [24, 287] on link at bounding box center [20, 296] width 33 height 26
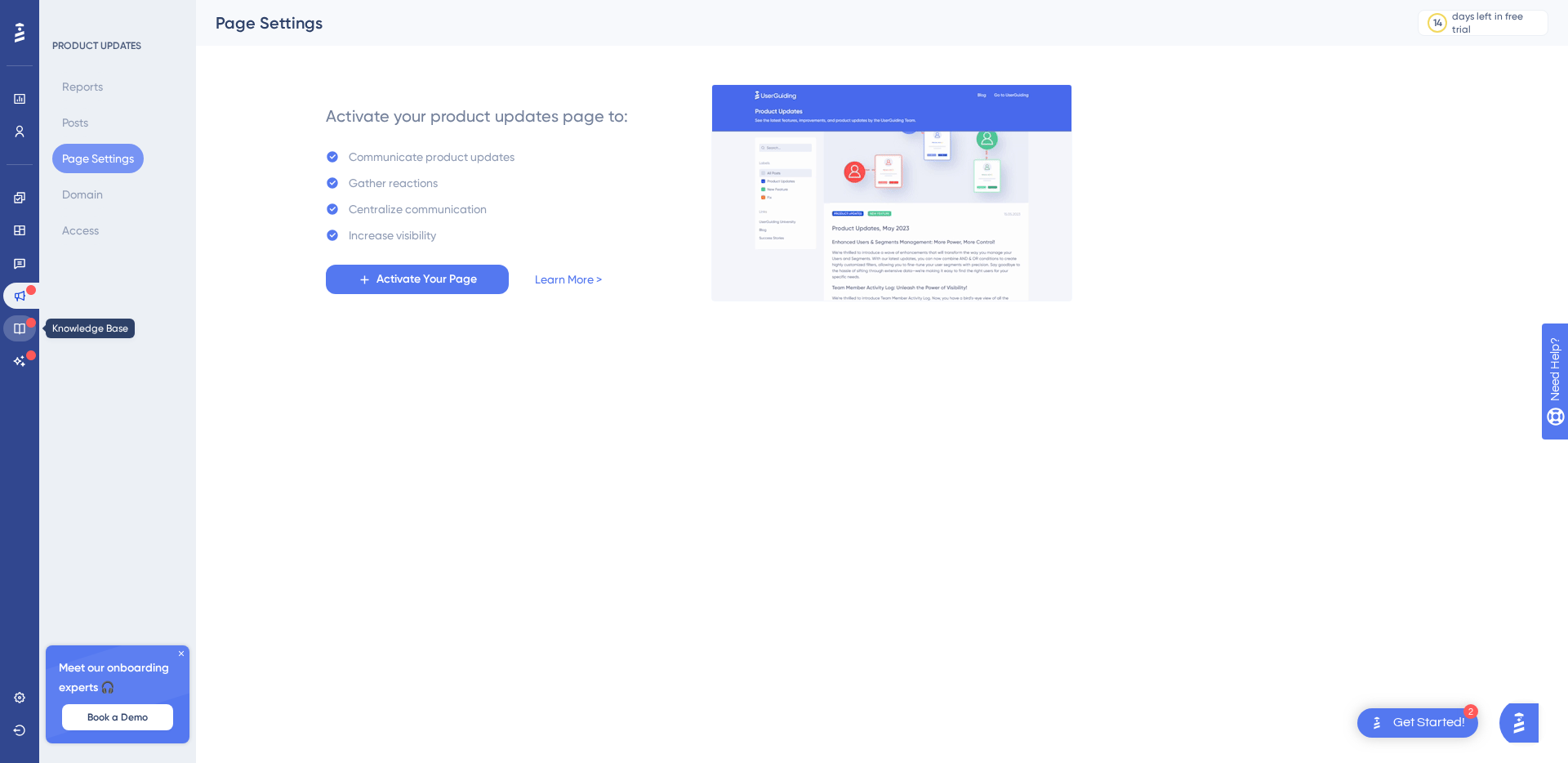
click at [22, 324] on icon at bounding box center [19, 328] width 13 height 13
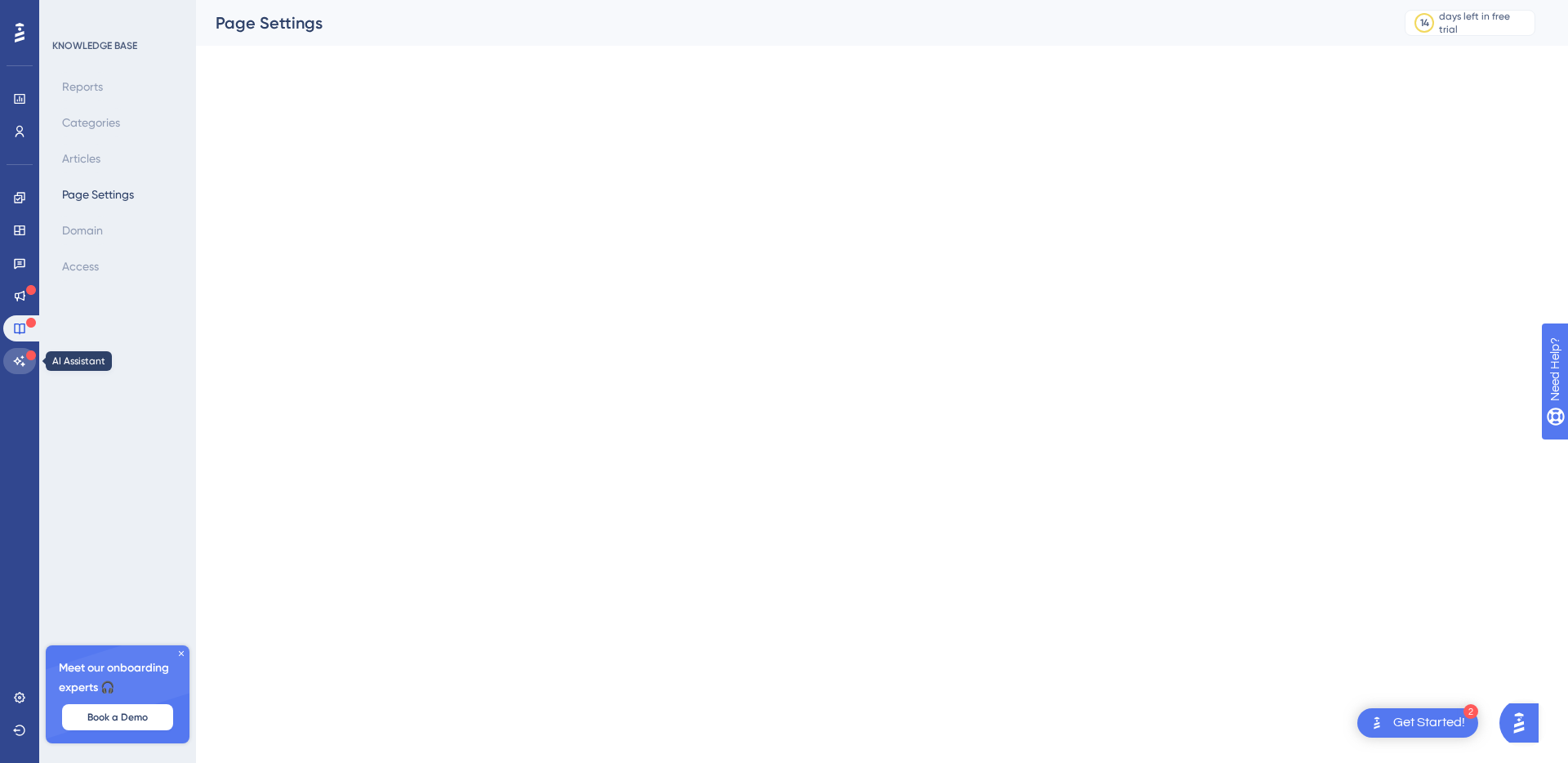
click at [23, 358] on icon at bounding box center [19, 360] width 13 height 13
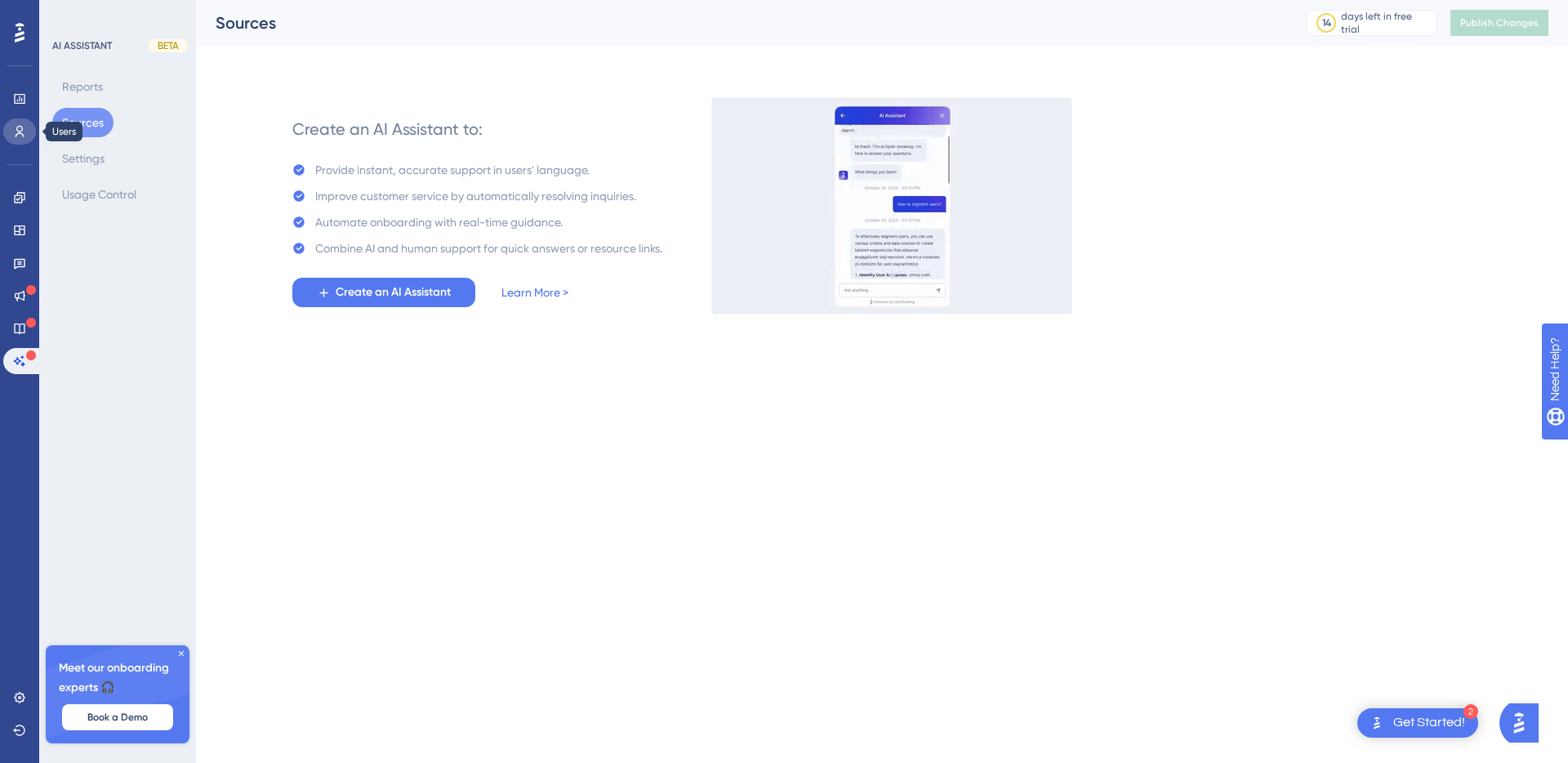
click at [21, 128] on icon at bounding box center [19, 131] width 13 height 13
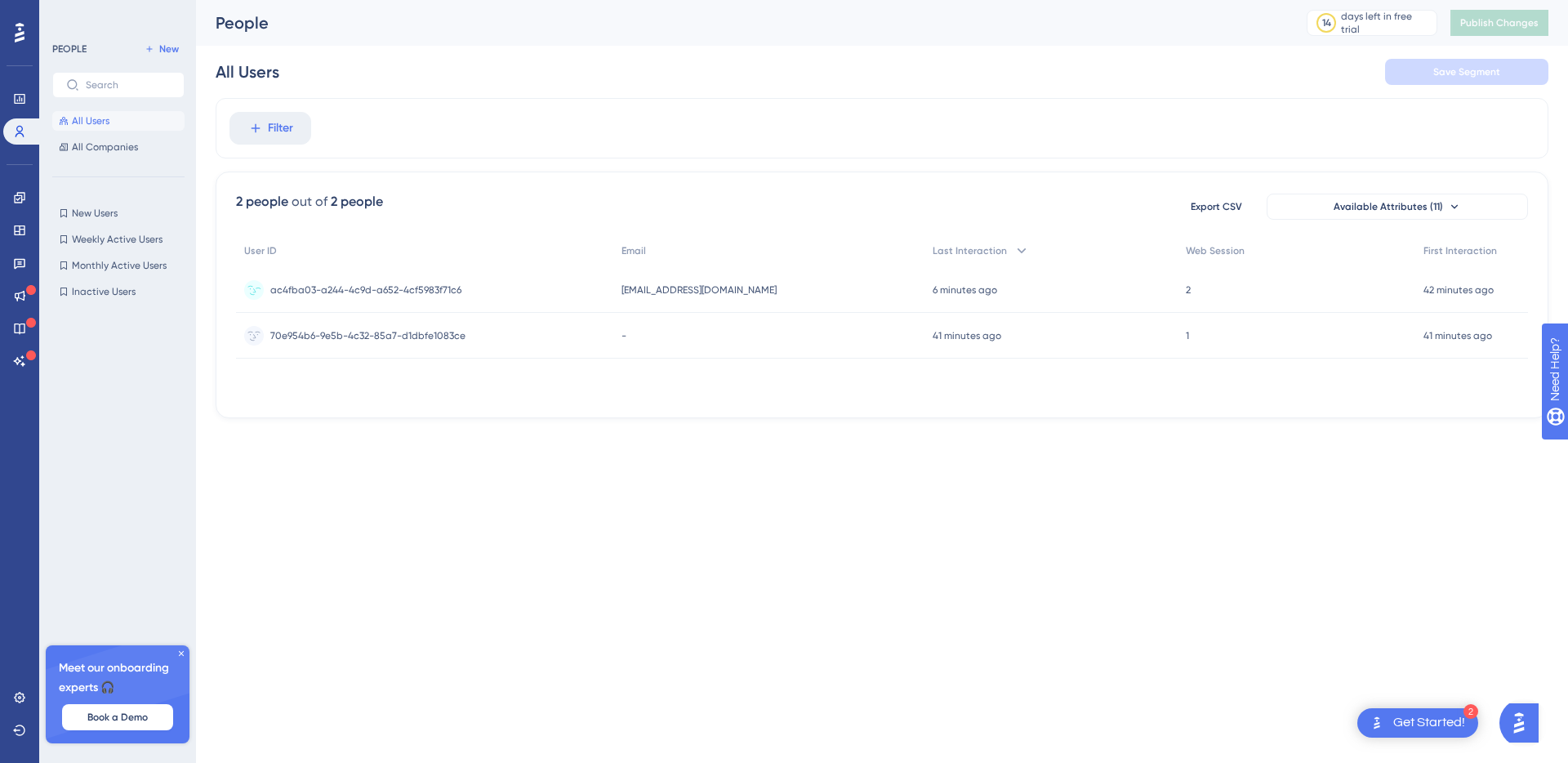
click at [434, 291] on span "ac4fba03-a244-4c9d-a652-4cf5983f71c6" at bounding box center [366, 290] width 191 height 13
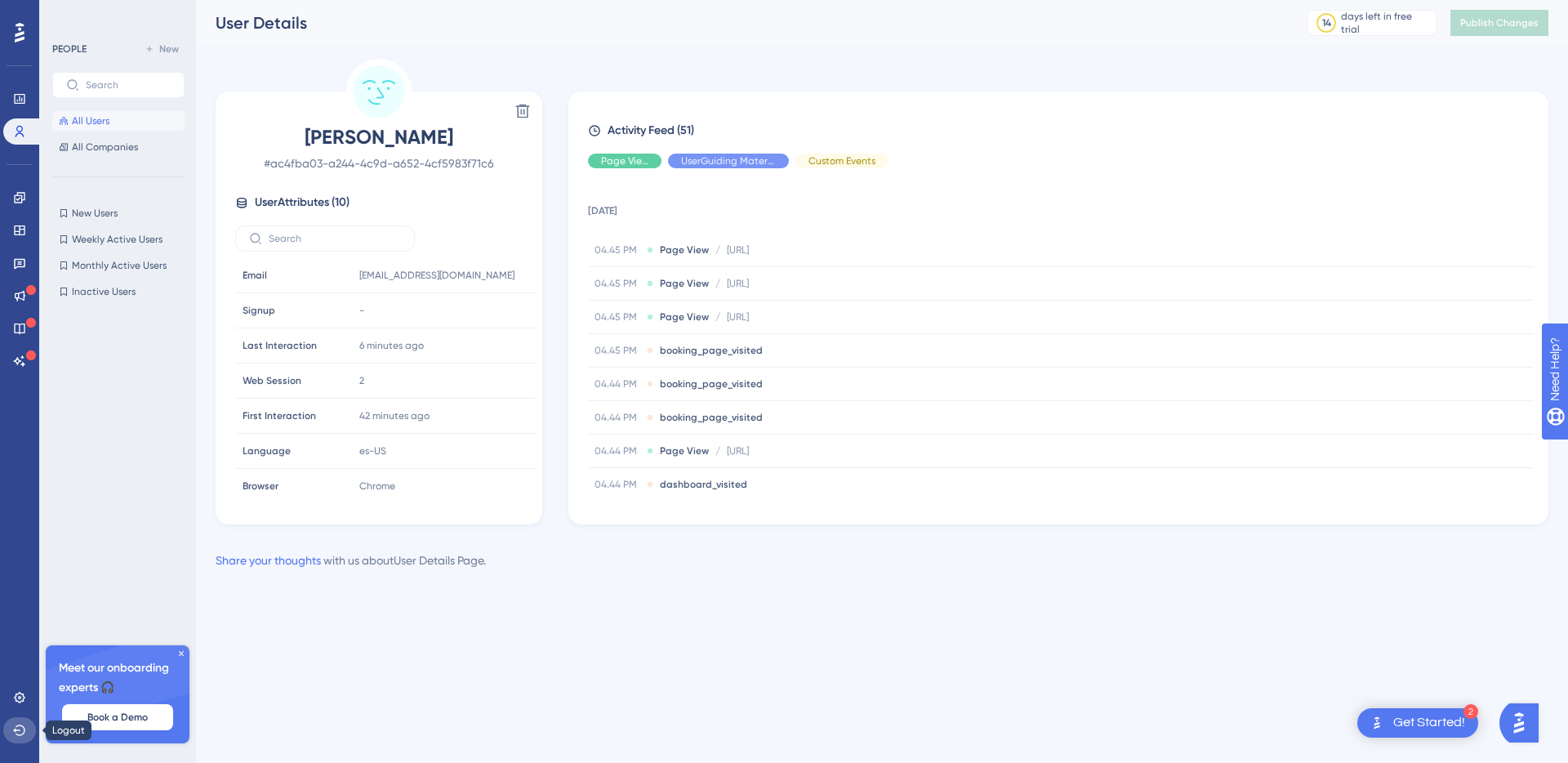
click at [22, 734] on icon at bounding box center [19, 729] width 12 height 10
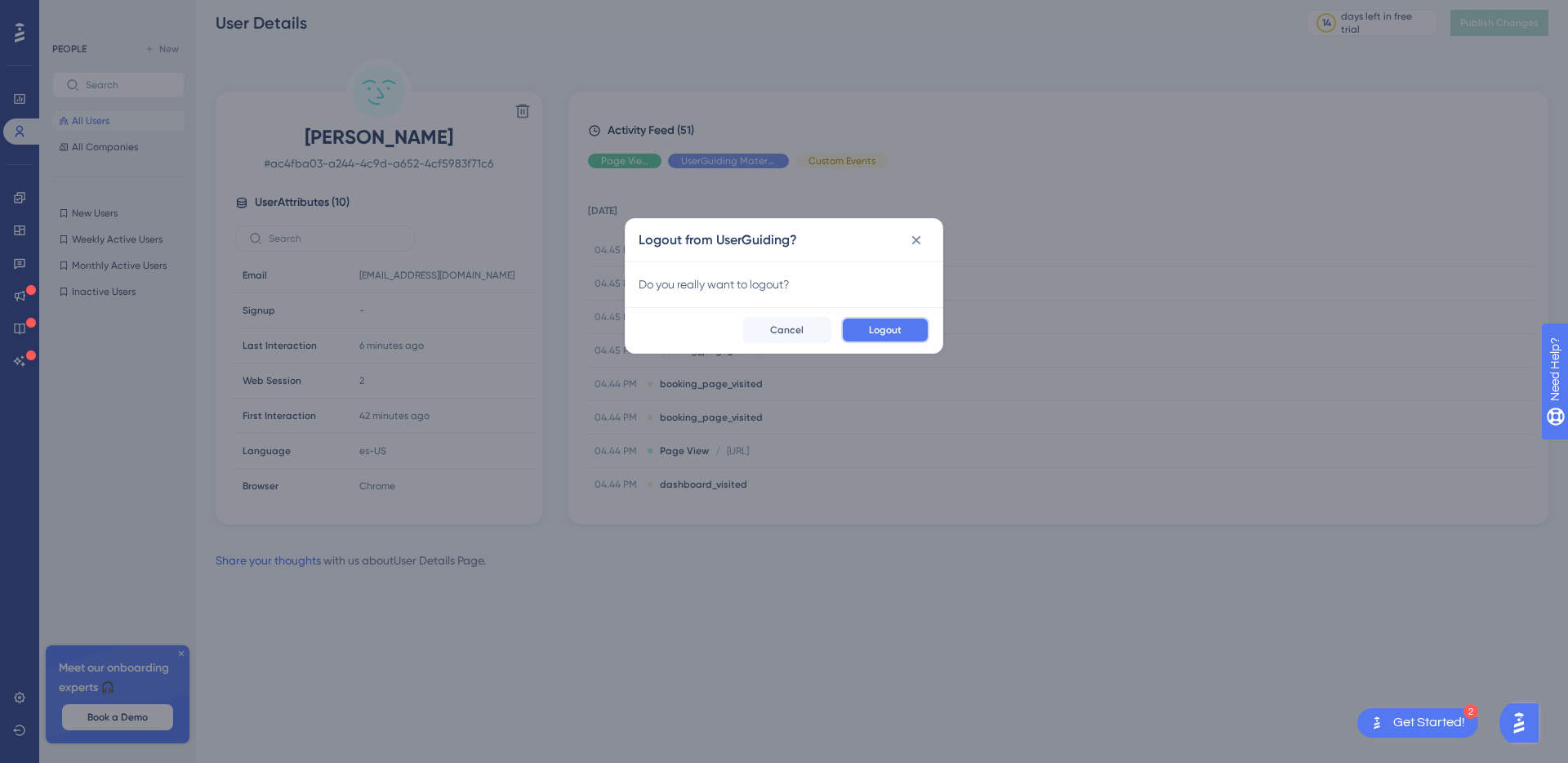
drag, startPoint x: 901, startPoint y: 325, endPoint x: 903, endPoint y: 317, distance: 8.2
click at [902, 326] on button "Logout" at bounding box center [885, 330] width 88 height 26
